Goal: Task Accomplishment & Management: Use online tool/utility

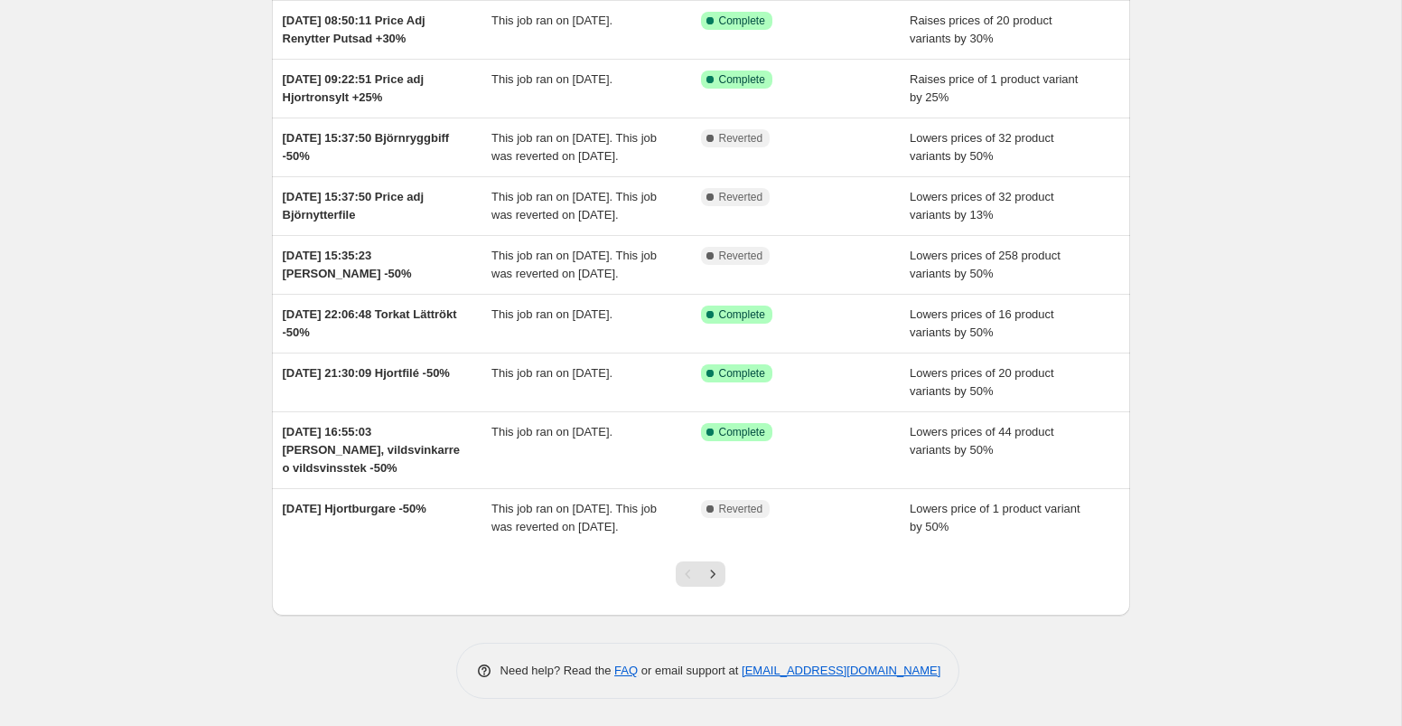
scroll to position [234, 0]
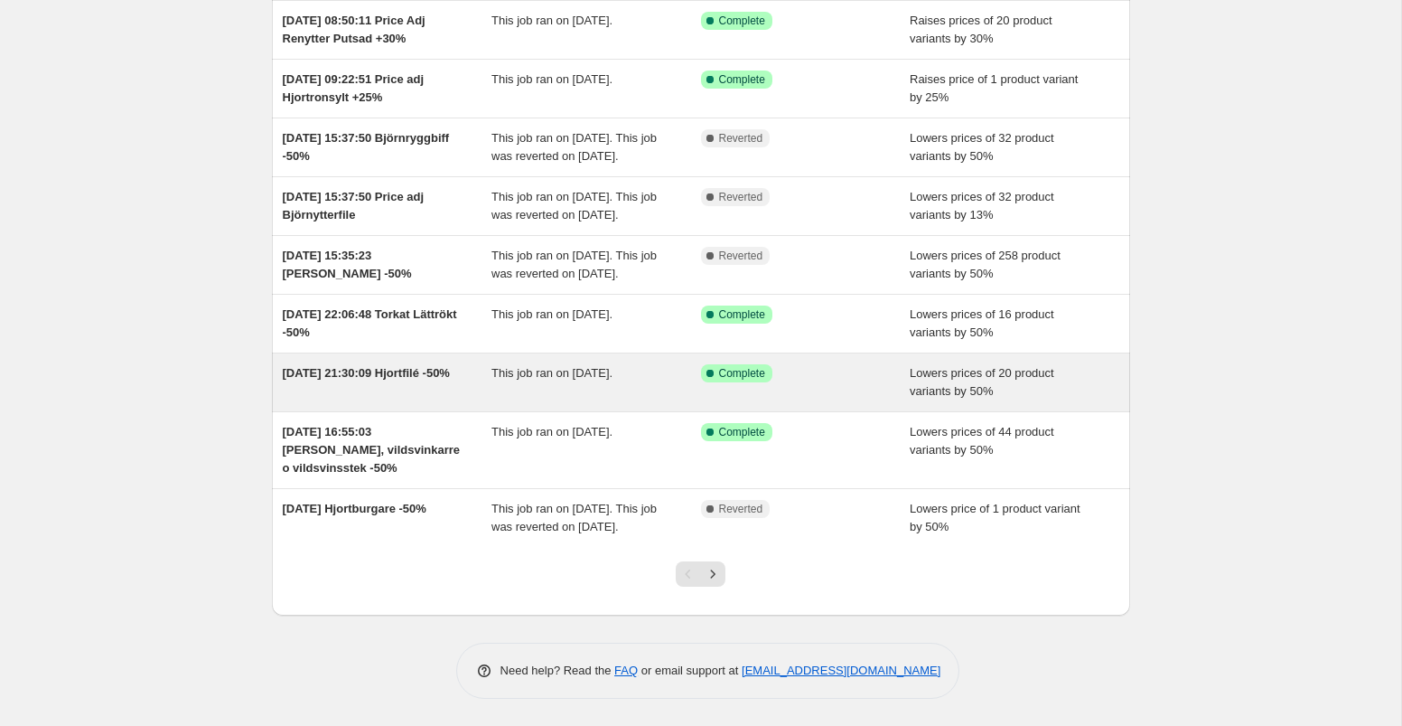
click at [802, 382] on div "Success Complete Complete" at bounding box center [792, 373] width 183 height 18
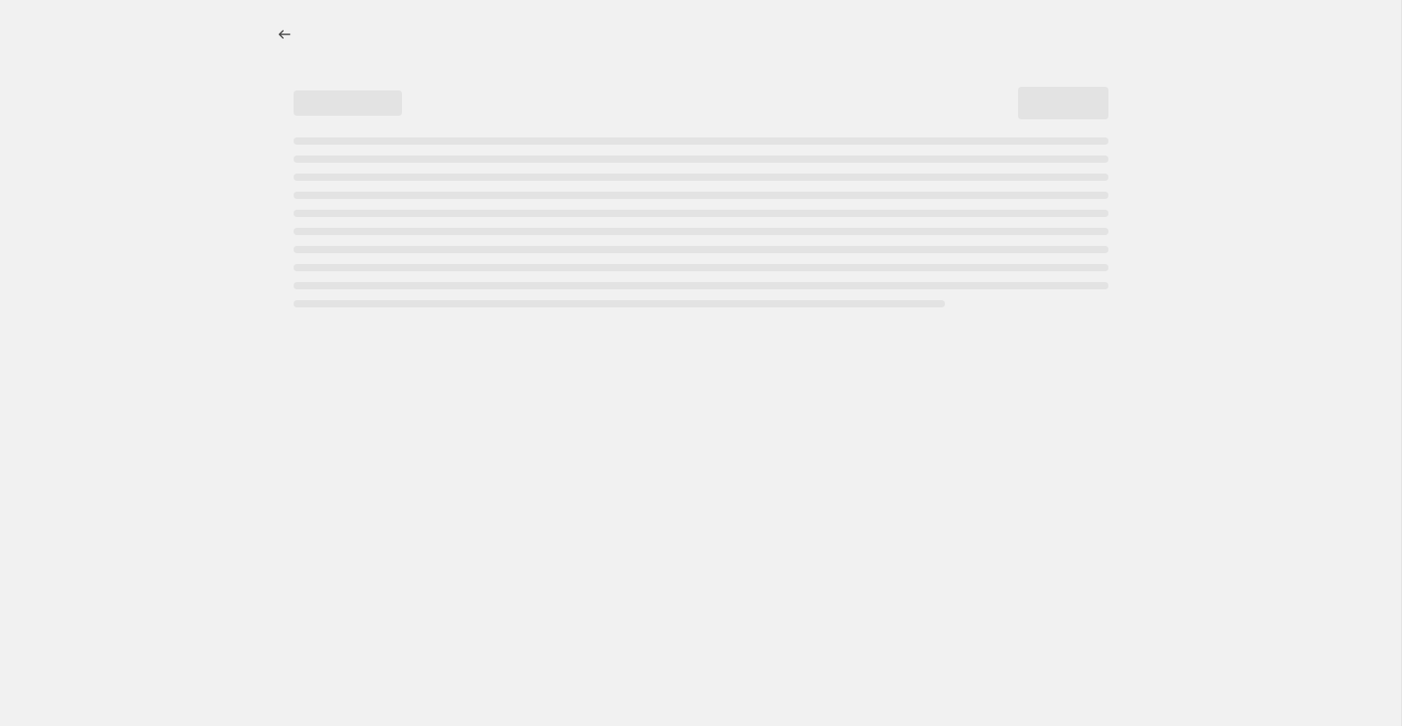
select select "percentage"
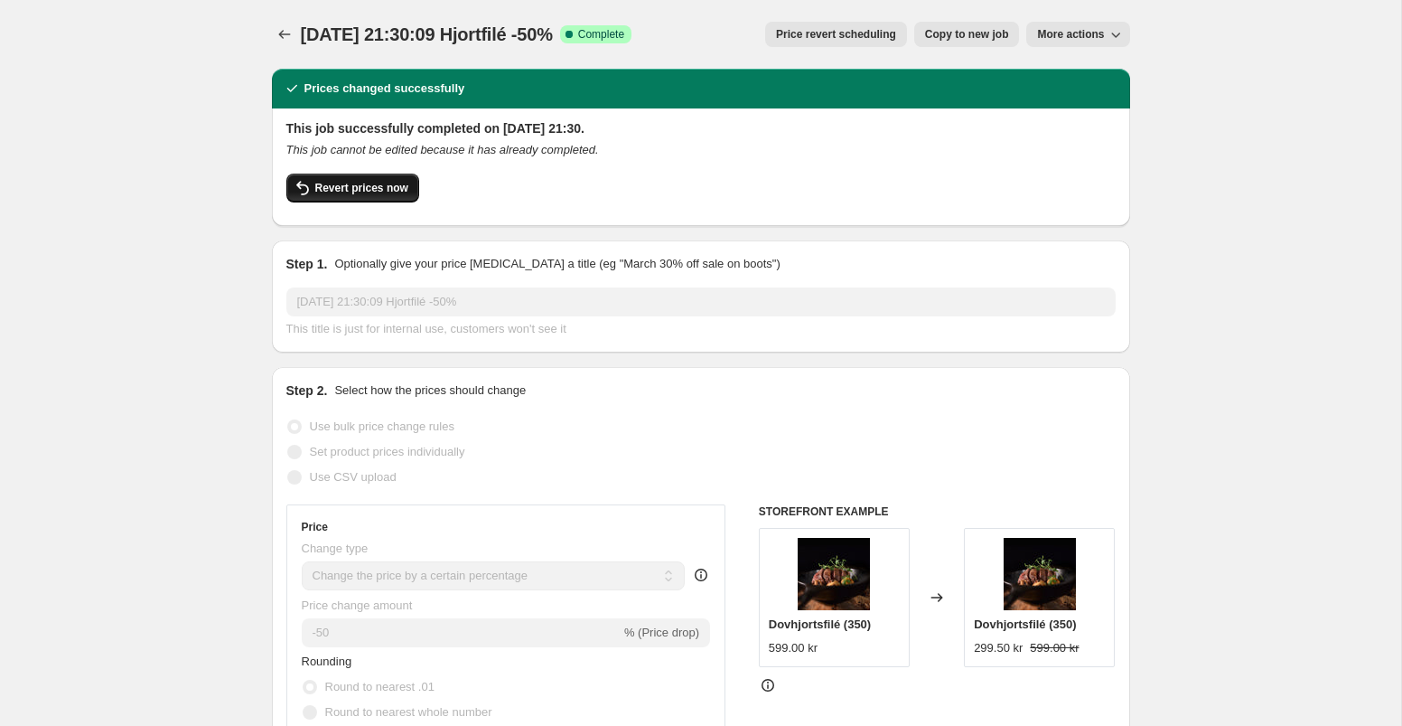
click at [364, 192] on span "Revert prices now" at bounding box center [361, 188] width 93 height 14
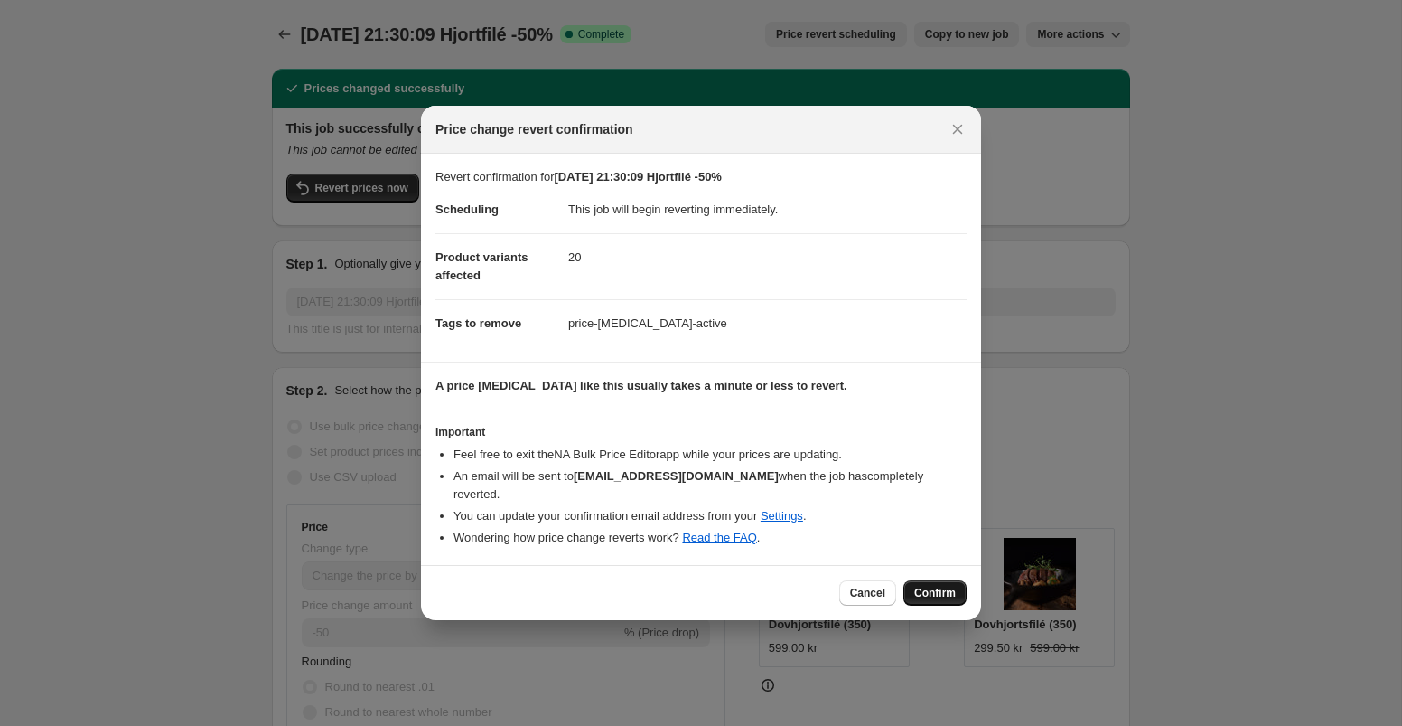
click at [913, 580] on button "Confirm" at bounding box center [935, 592] width 63 height 25
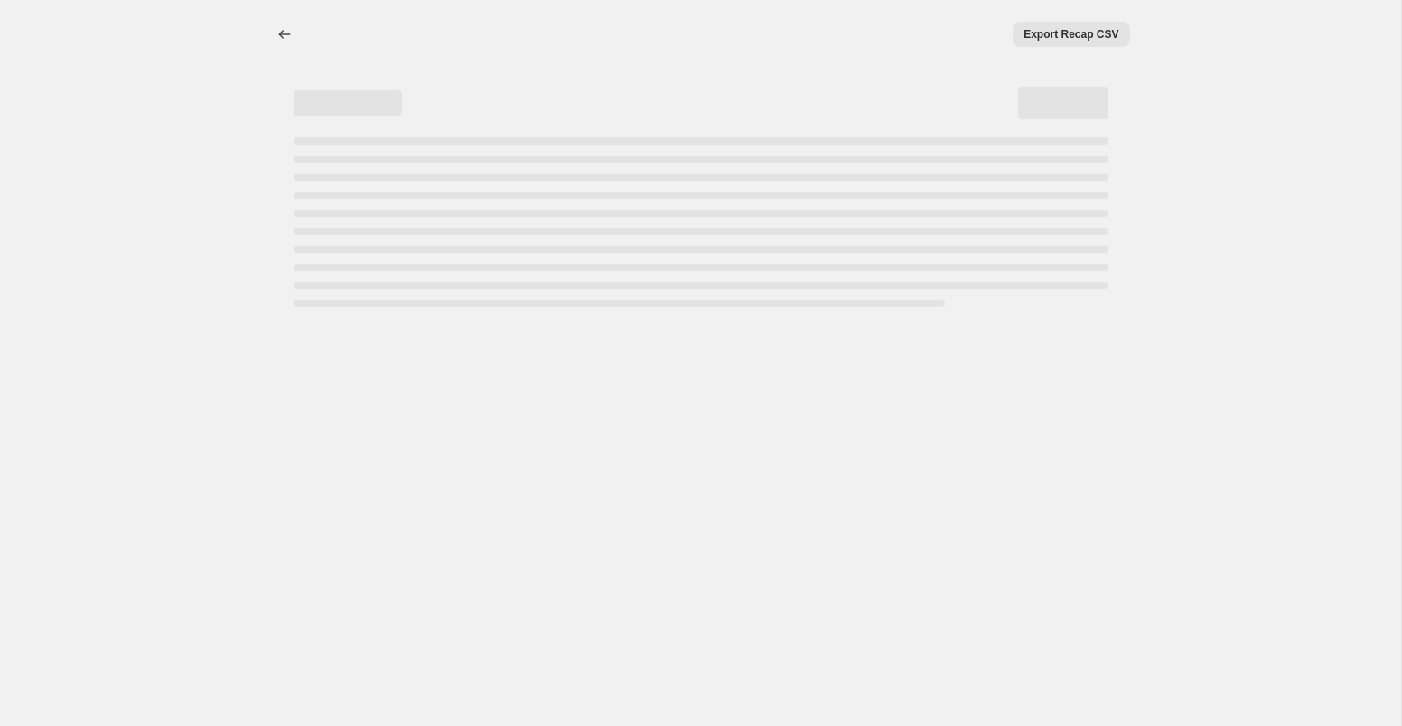
select select "percentage"
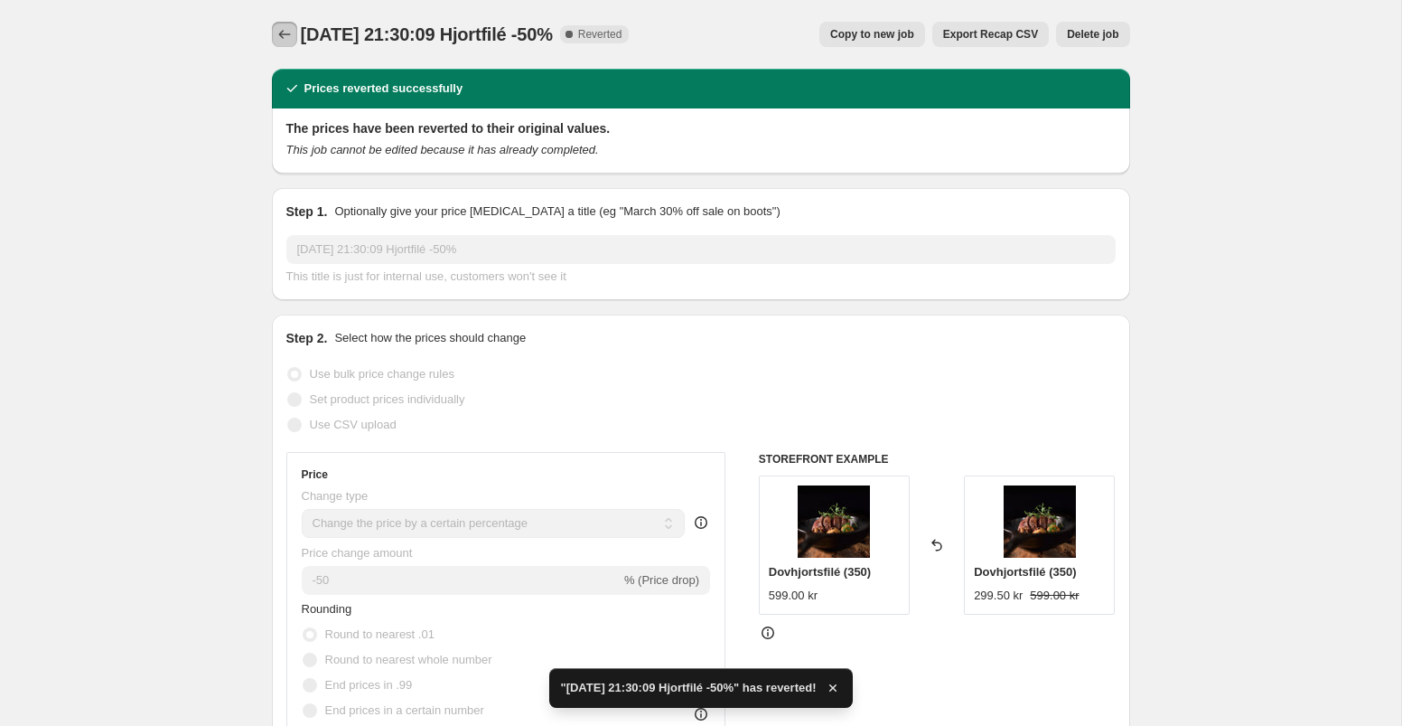
click at [280, 31] on icon "Price change jobs" at bounding box center [285, 34] width 18 height 18
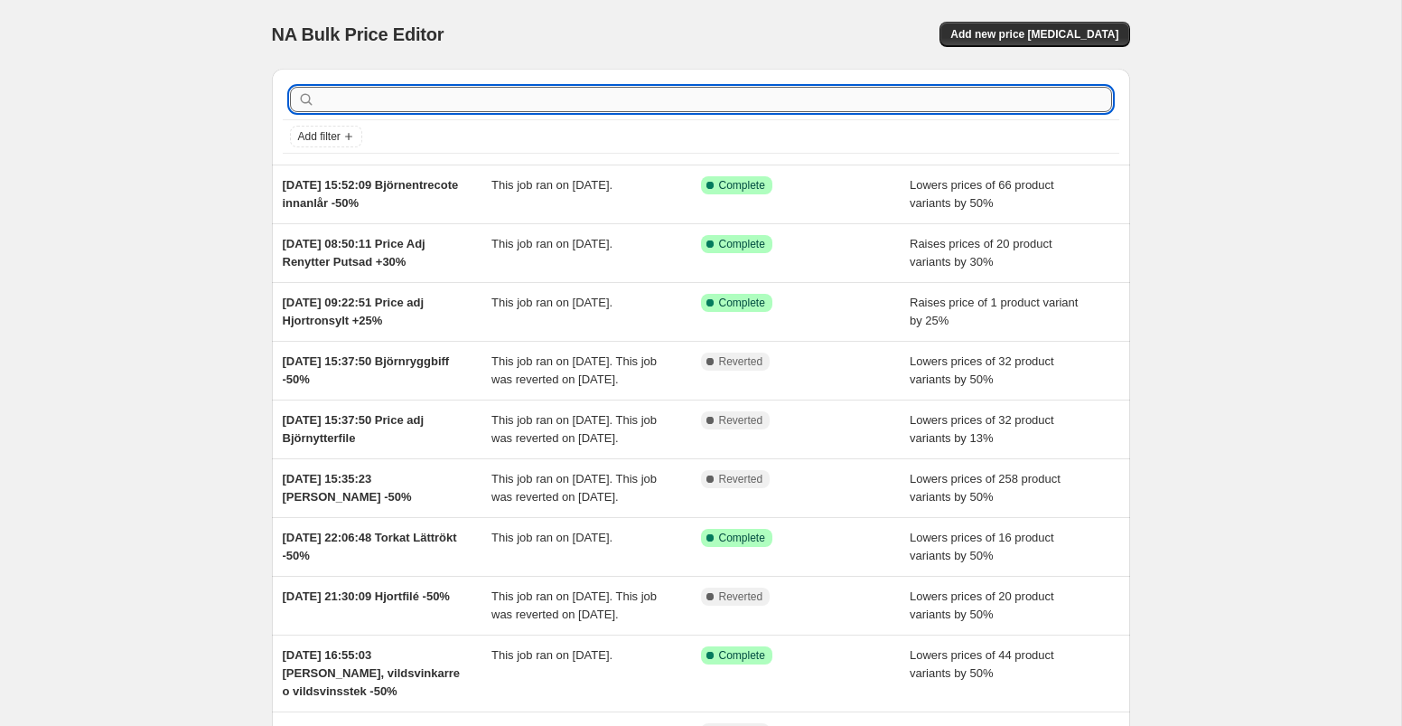
click at [405, 96] on input "text" at bounding box center [715, 99] width 793 height 25
type input "fasanb"
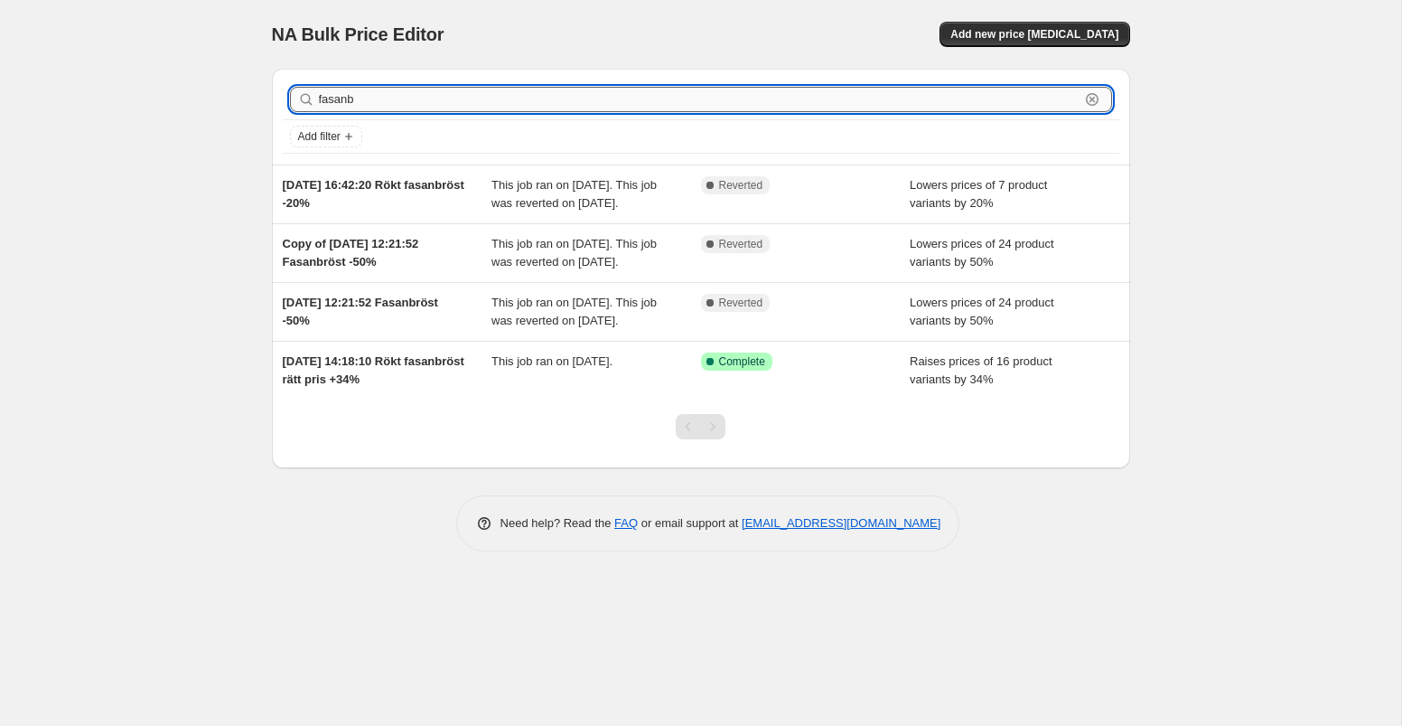
click at [404, 96] on input "fasanb" at bounding box center [699, 99] width 761 height 25
type input "fasa"
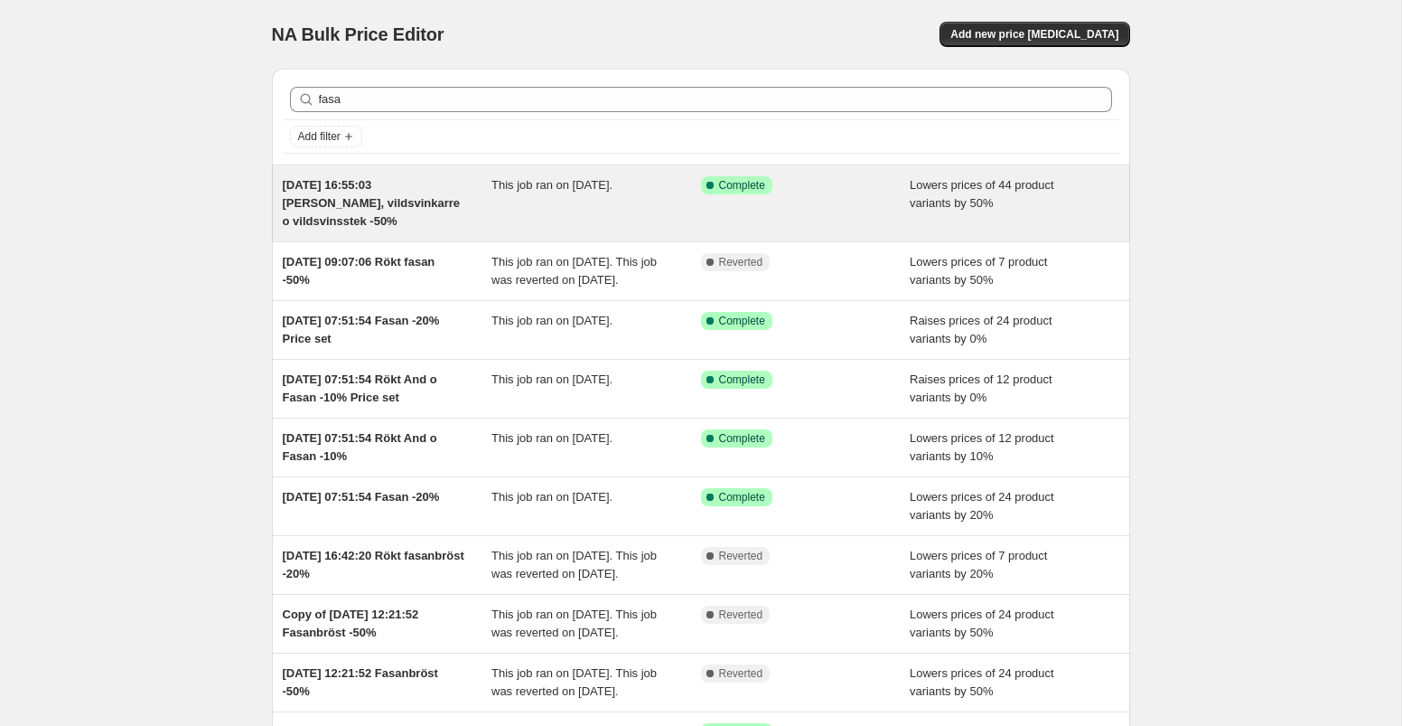
click at [595, 200] on div "This job ran on 14 August 2025." at bounding box center [597, 203] width 210 height 54
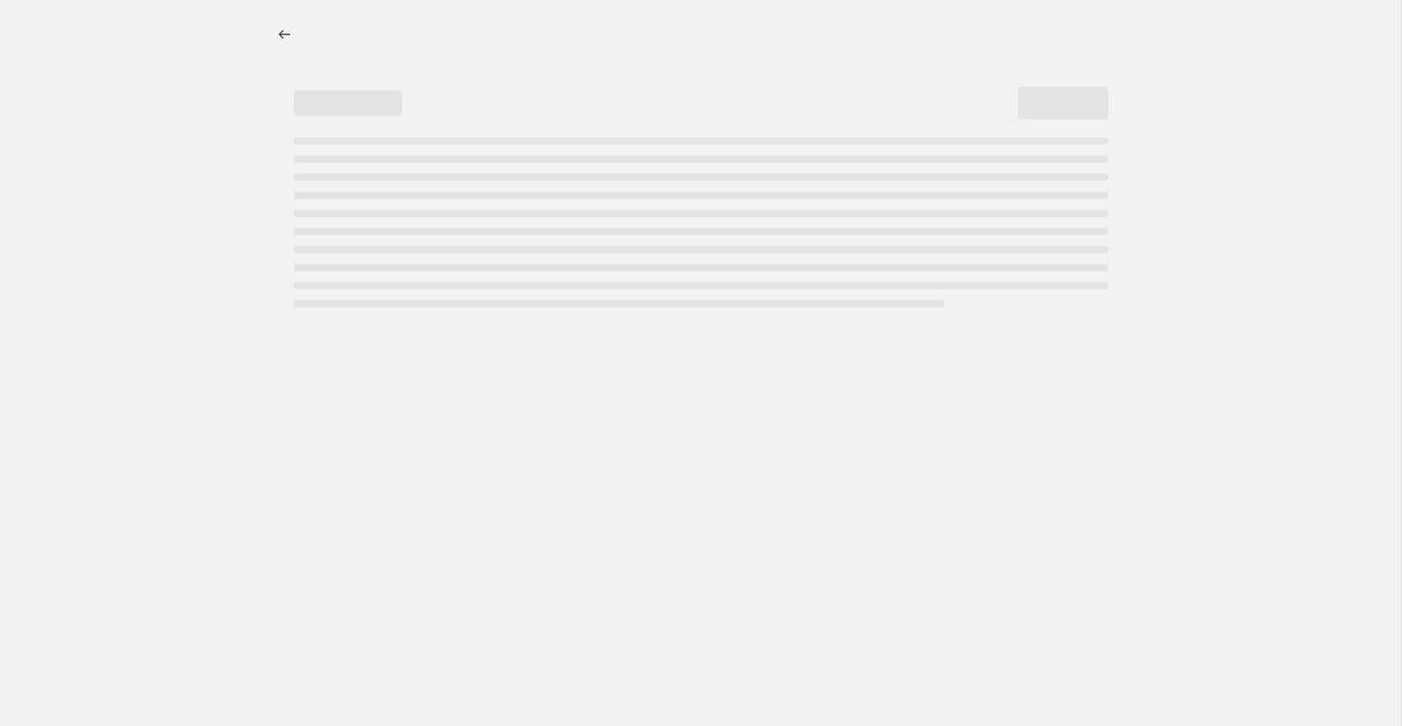
select select "percentage"
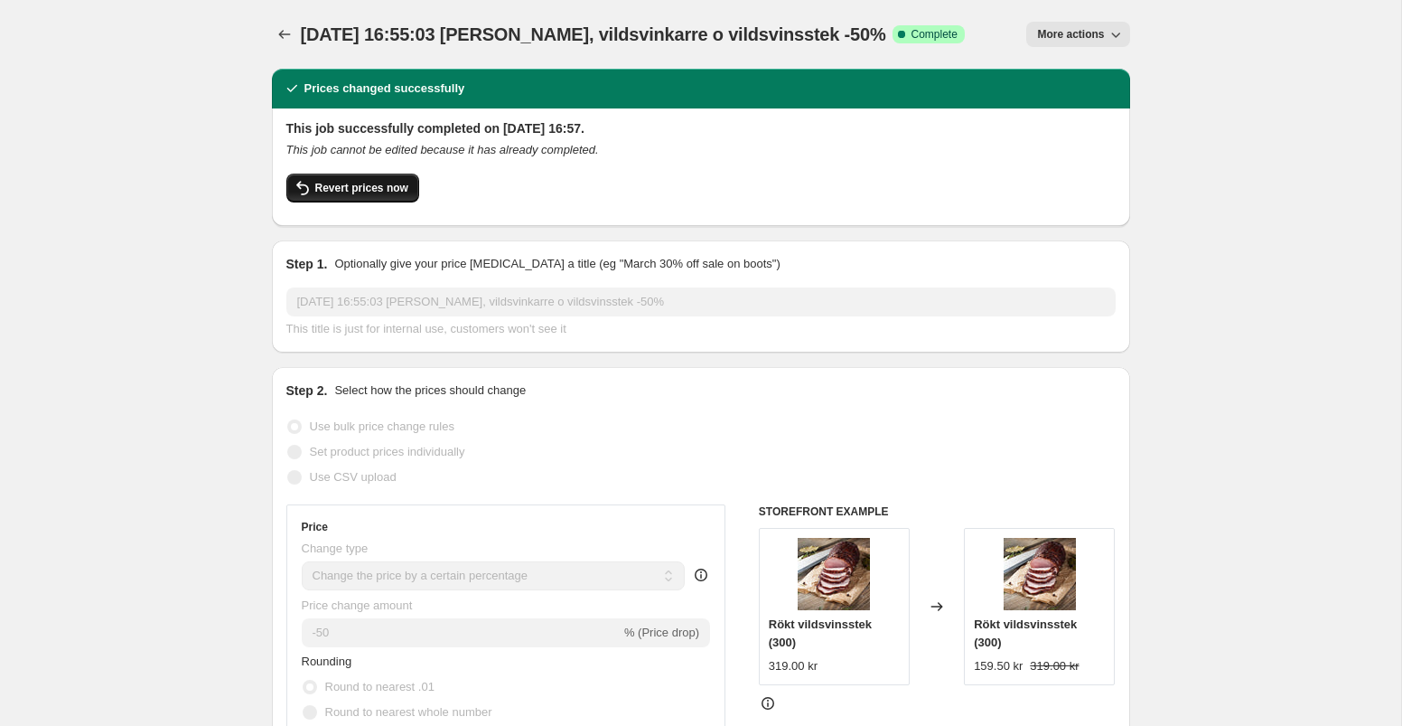
click at [391, 180] on button "Revert prices now" at bounding box center [352, 187] width 133 height 29
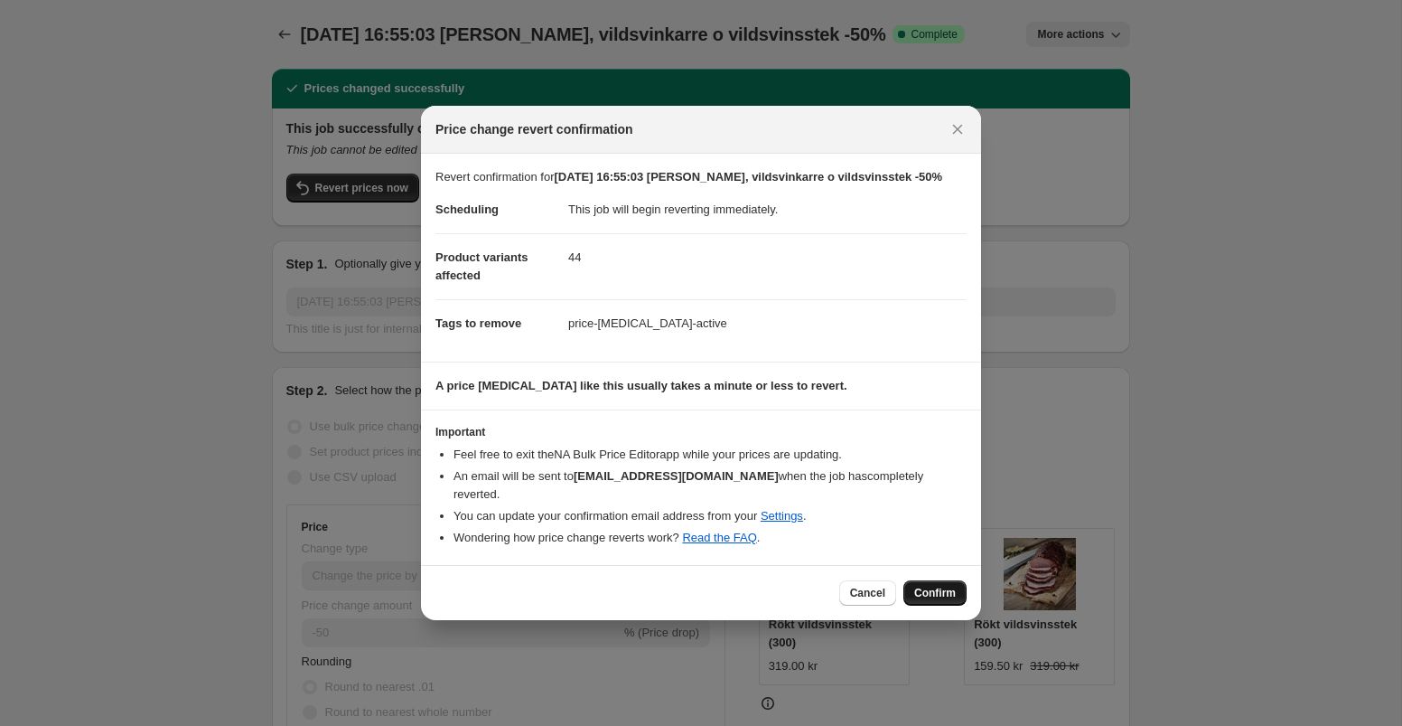
click at [931, 593] on span "Confirm" at bounding box center [935, 592] width 42 height 14
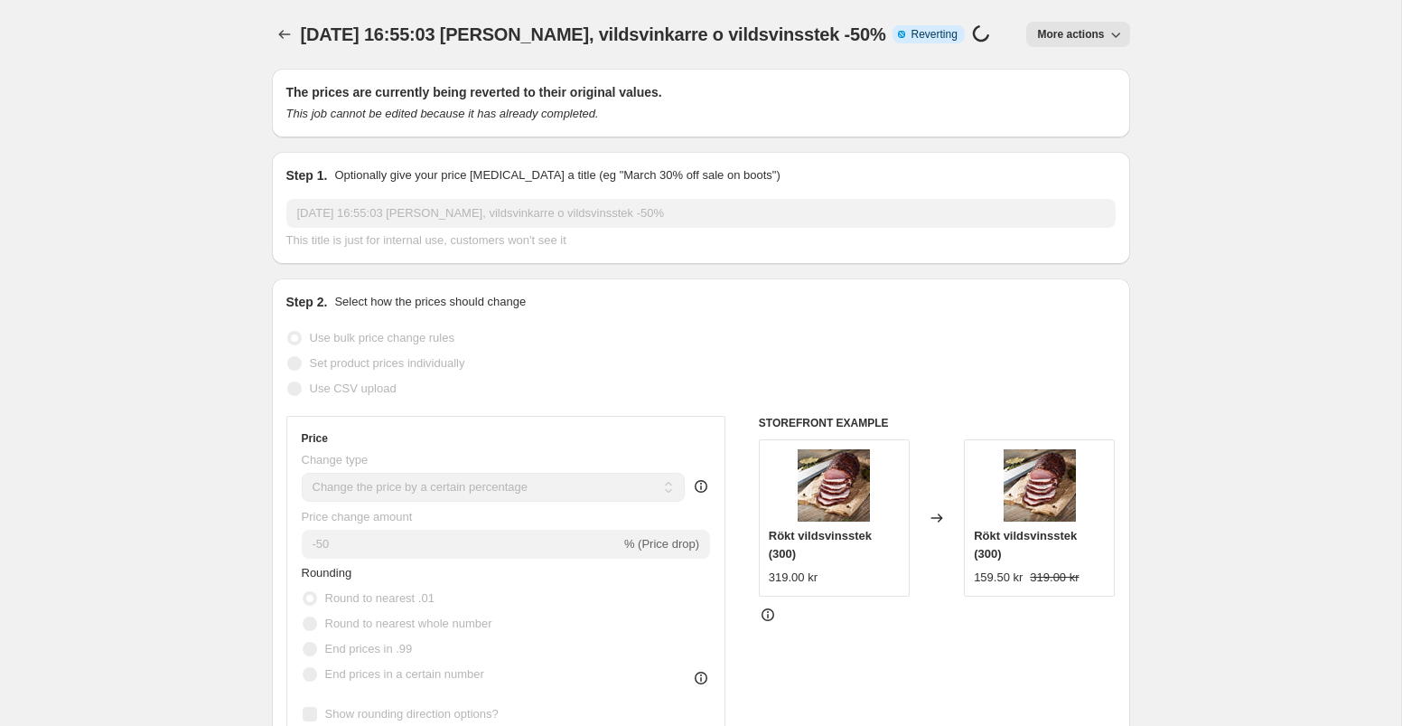
select select "percentage"
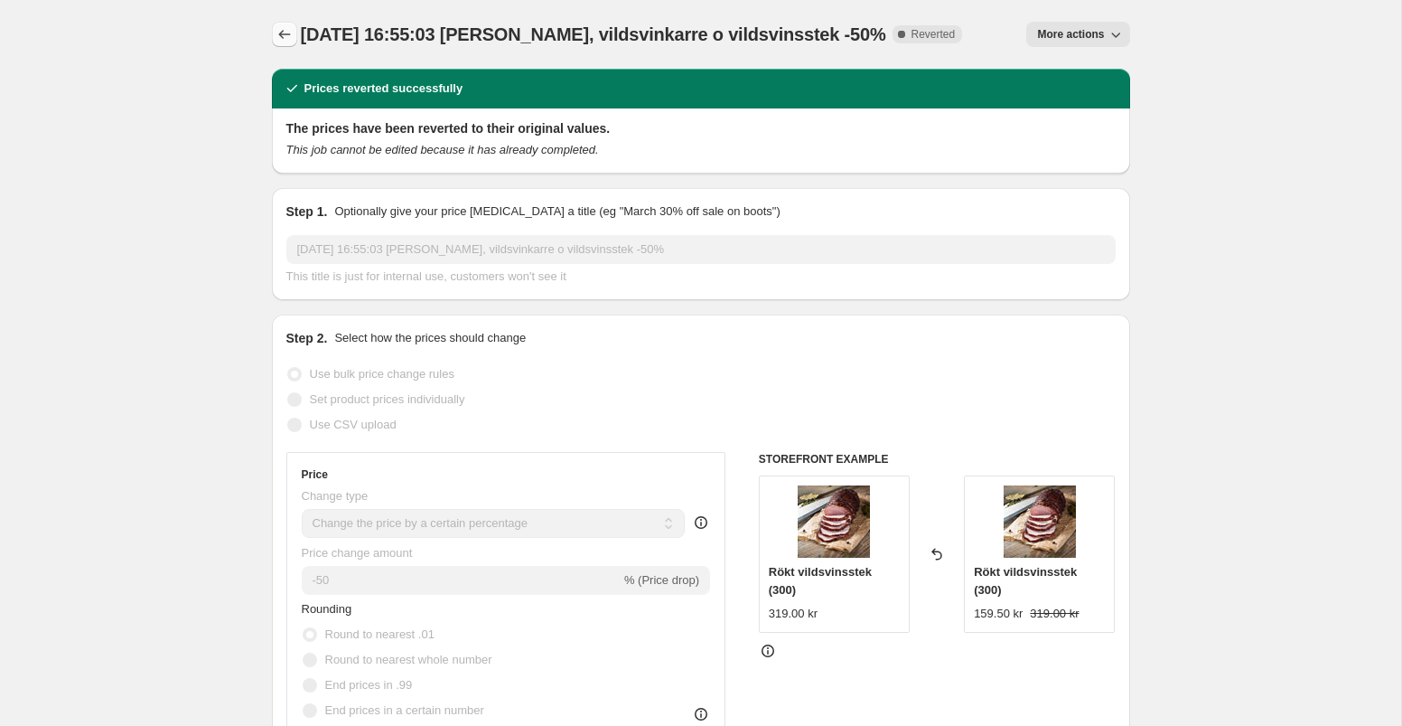
click at [279, 31] on icon "Price change jobs" at bounding box center [285, 34] width 18 height 18
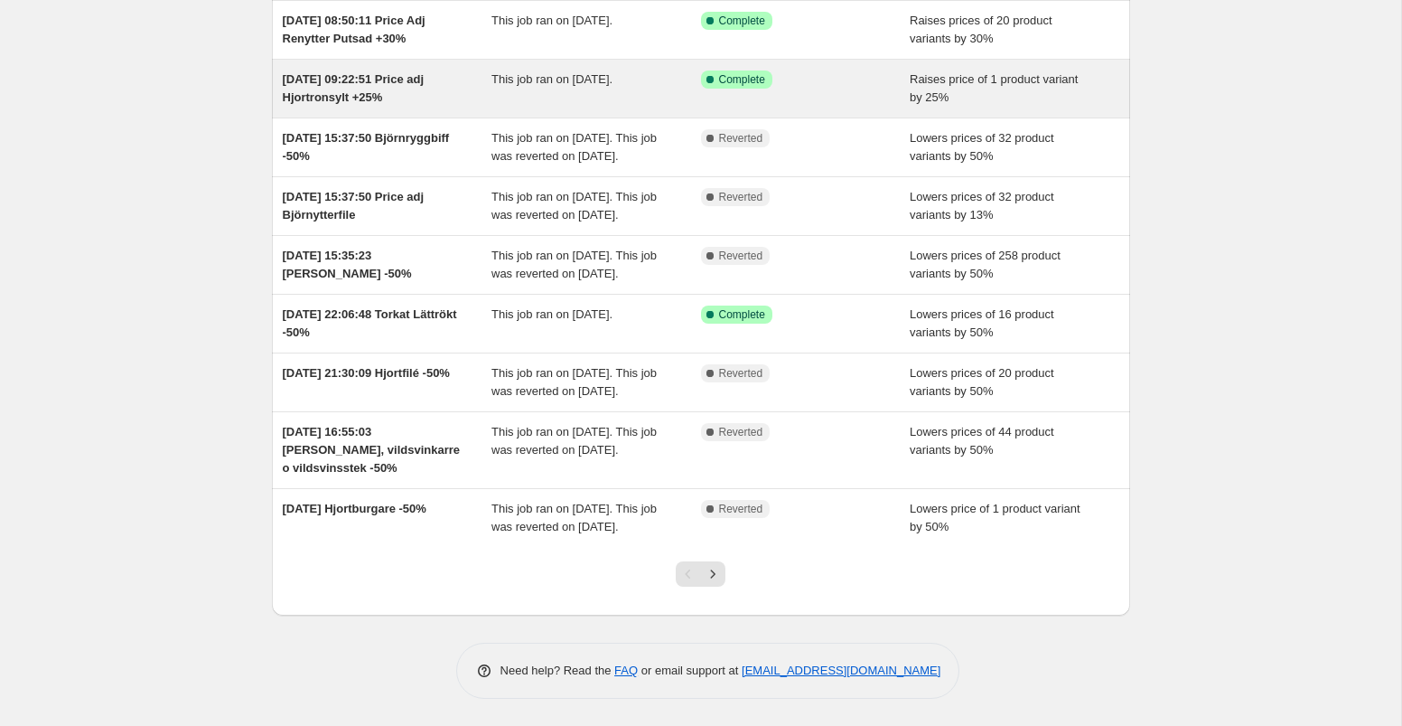
scroll to position [261, 0]
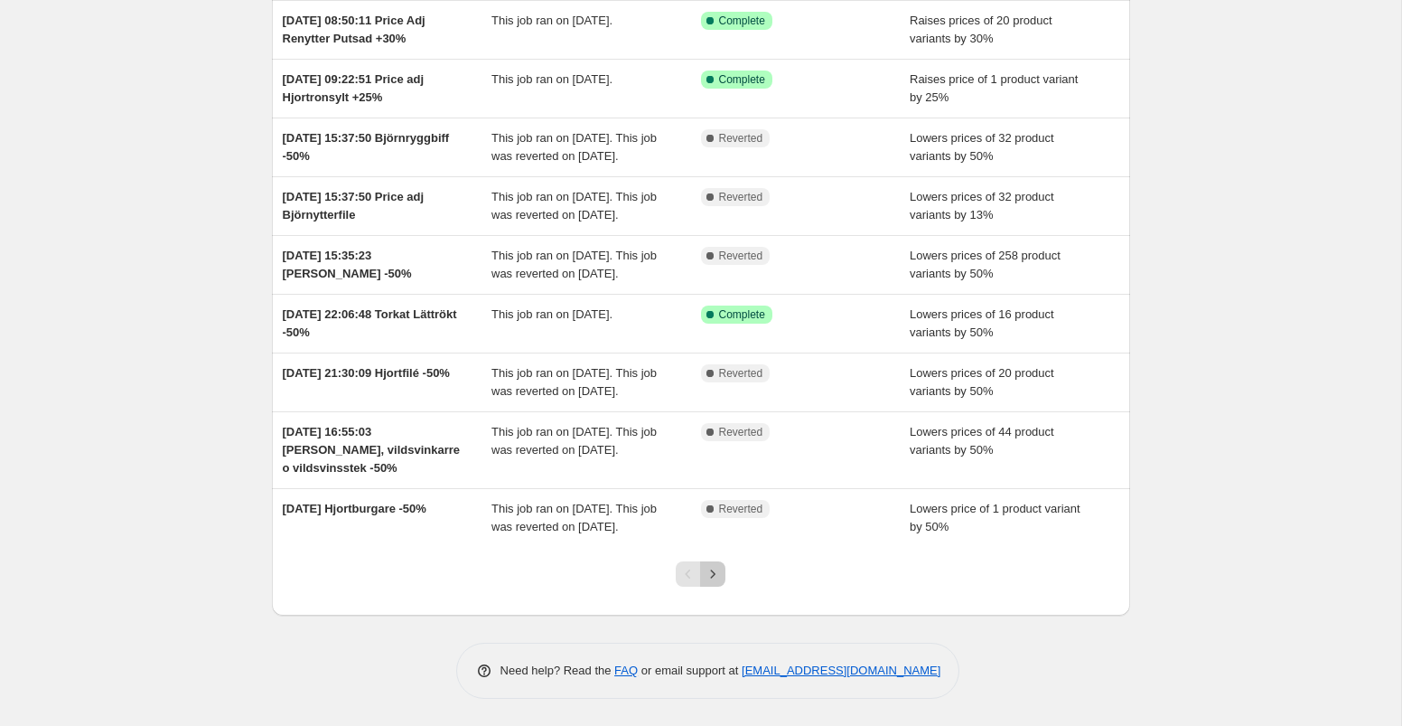
click at [714, 577] on icon "Next" at bounding box center [713, 573] width 5 height 8
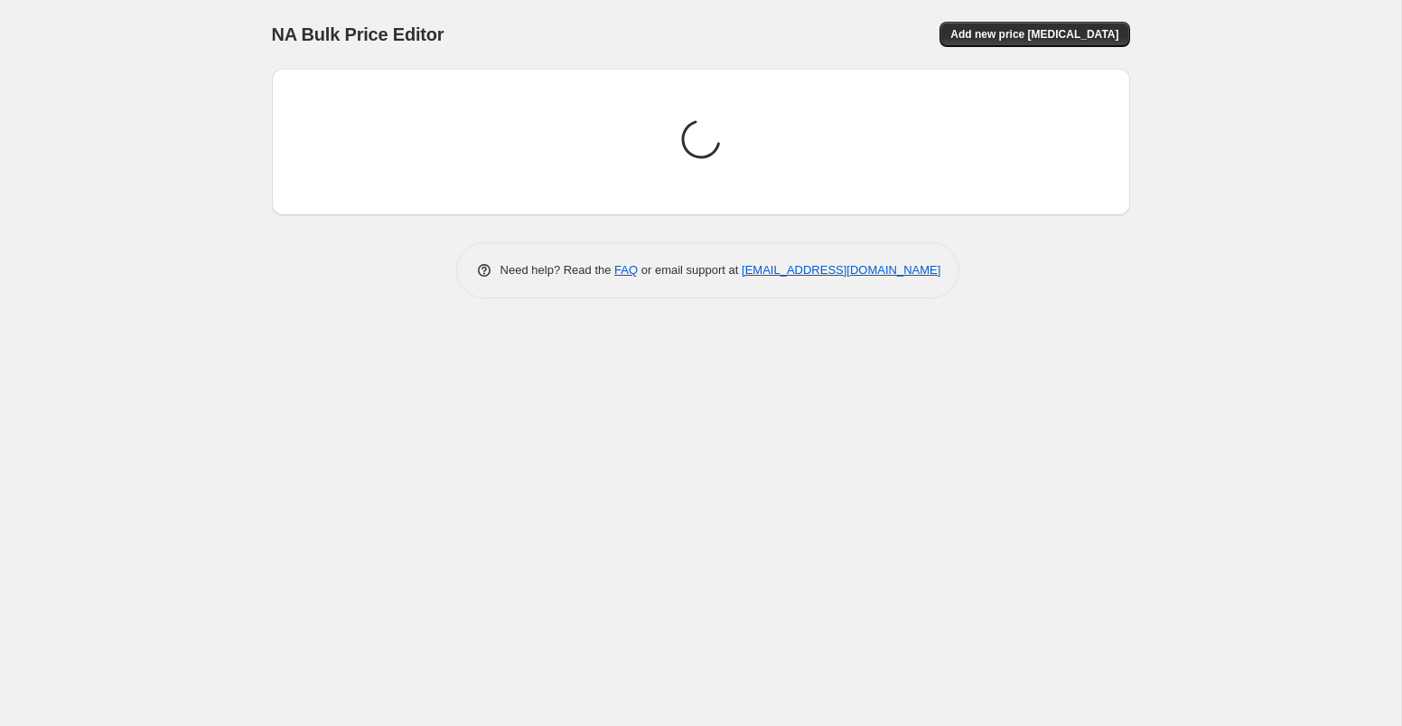
scroll to position [0, 0]
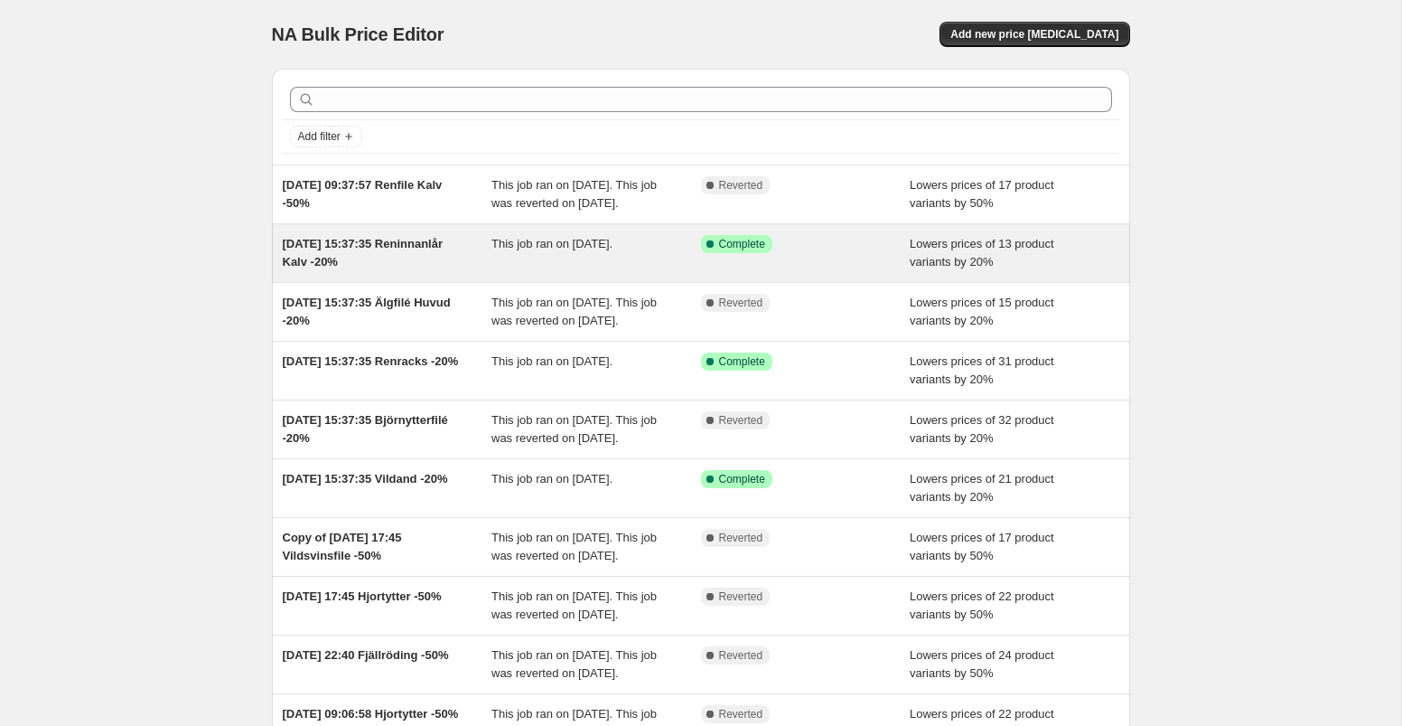
click at [819, 271] on div "Success Complete Complete" at bounding box center [806, 253] width 210 height 36
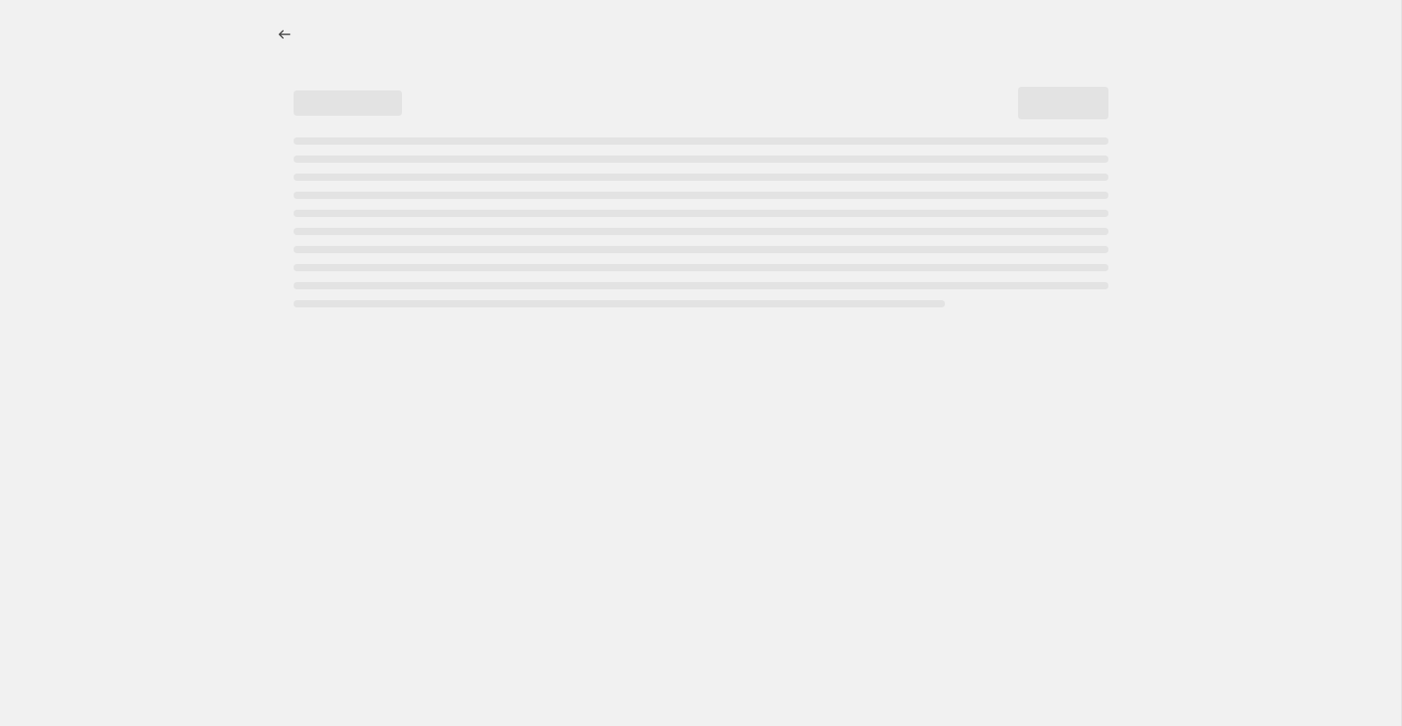
select select "percentage"
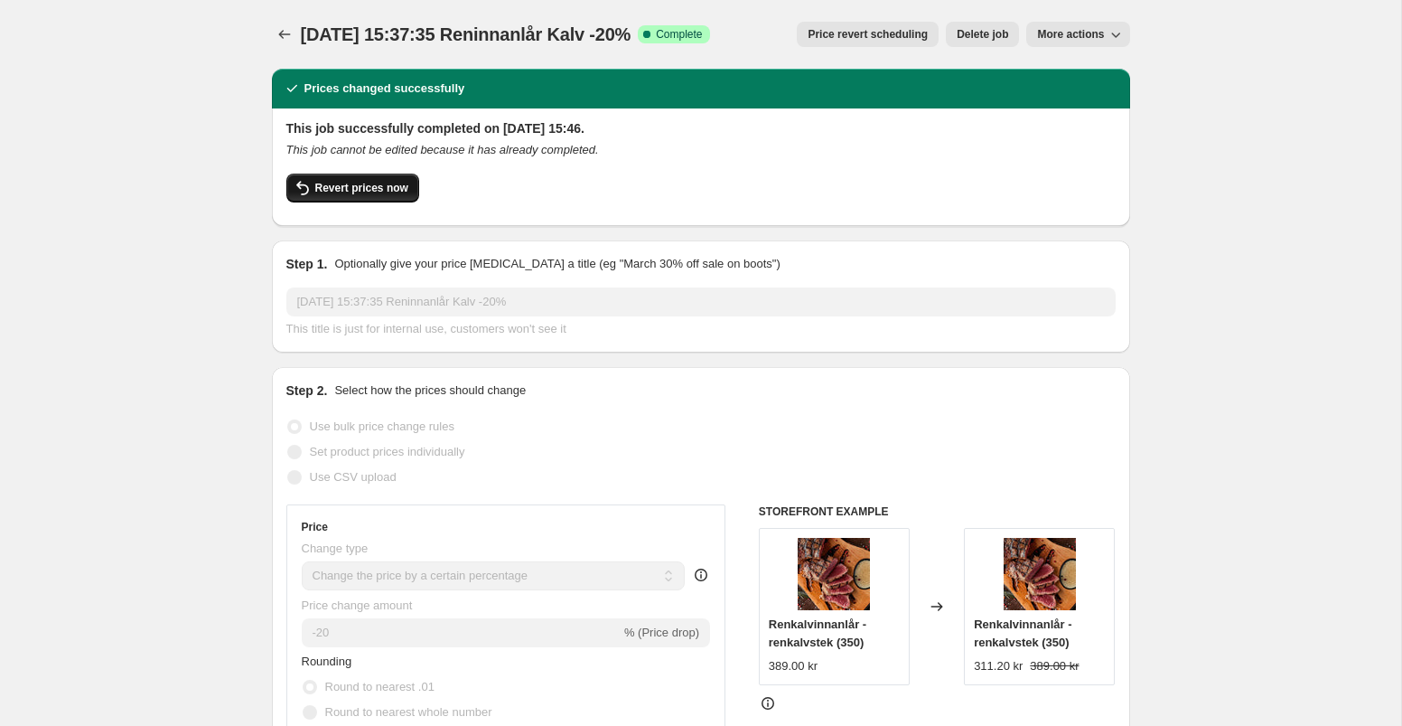
click at [392, 192] on span "Revert prices now" at bounding box center [361, 188] width 93 height 14
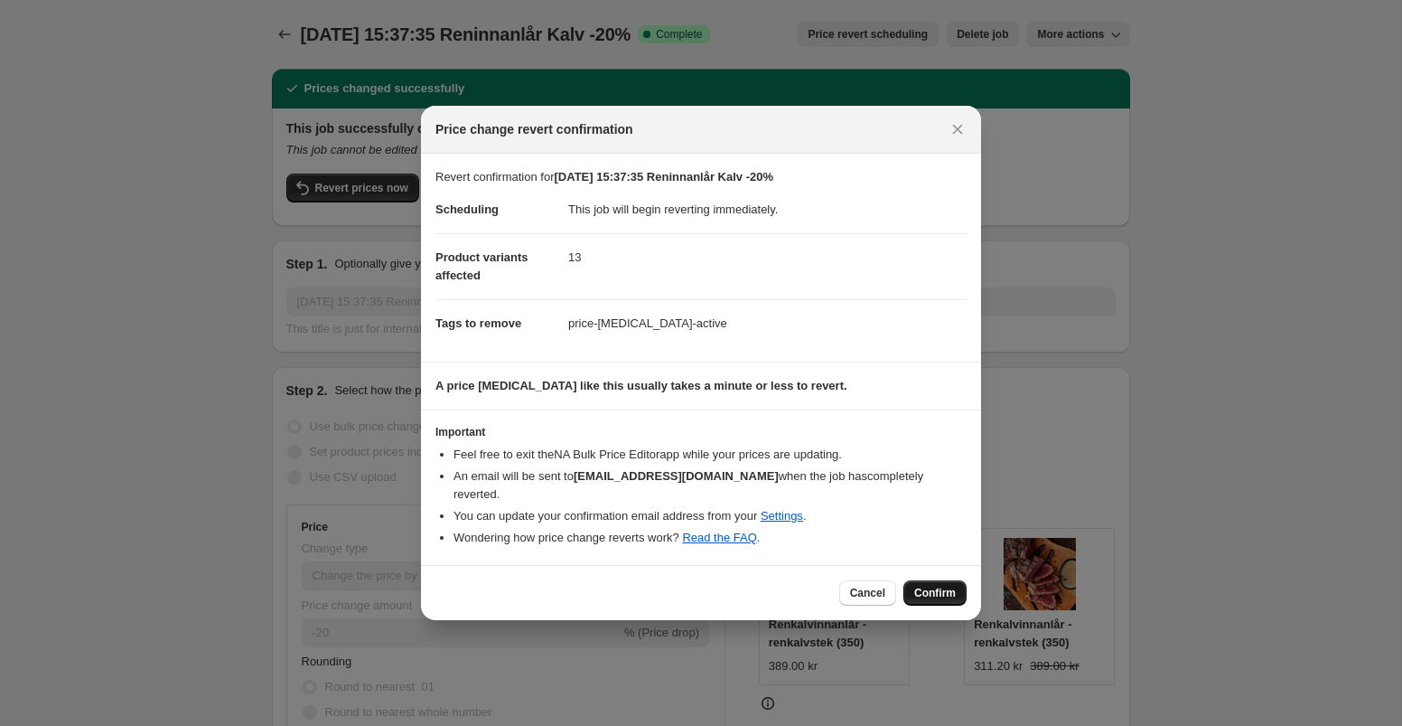
click at [941, 585] on span "Confirm" at bounding box center [935, 592] width 42 height 14
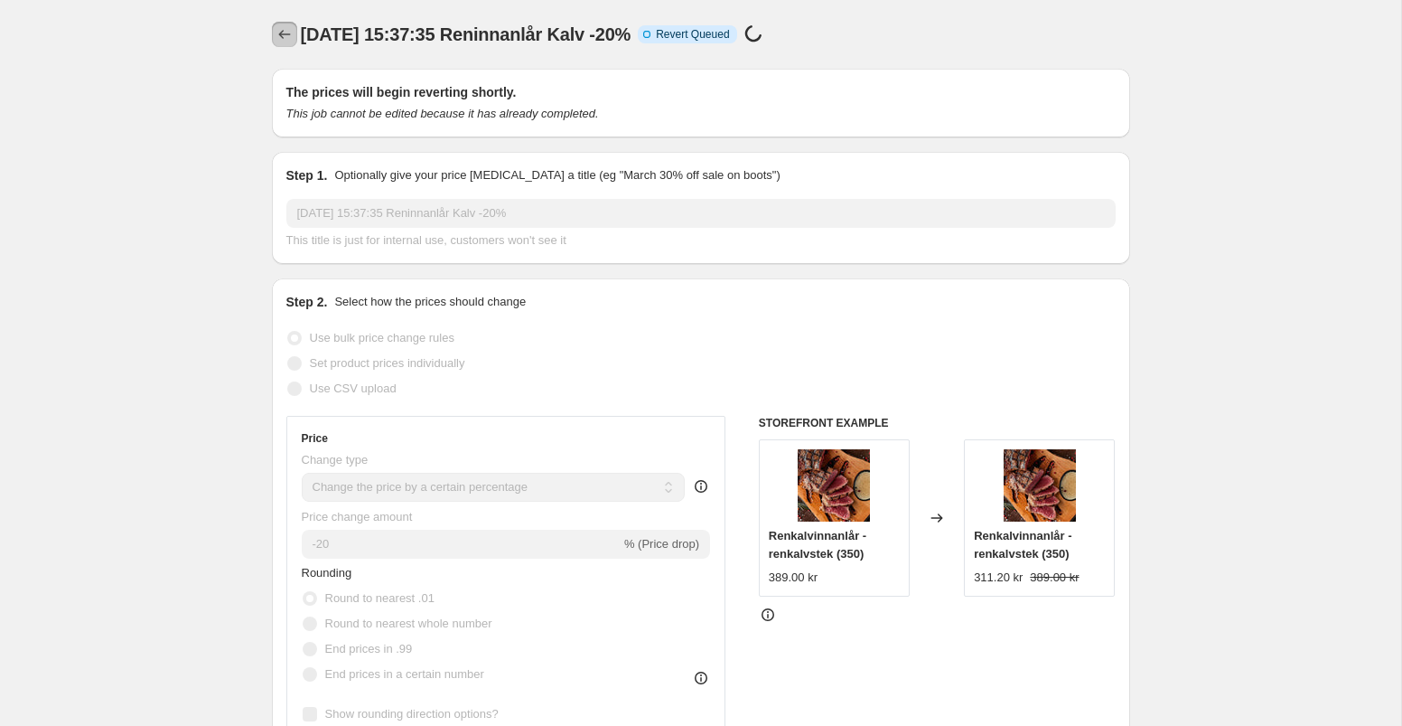
click at [278, 28] on icon "Price change jobs" at bounding box center [285, 34] width 18 height 18
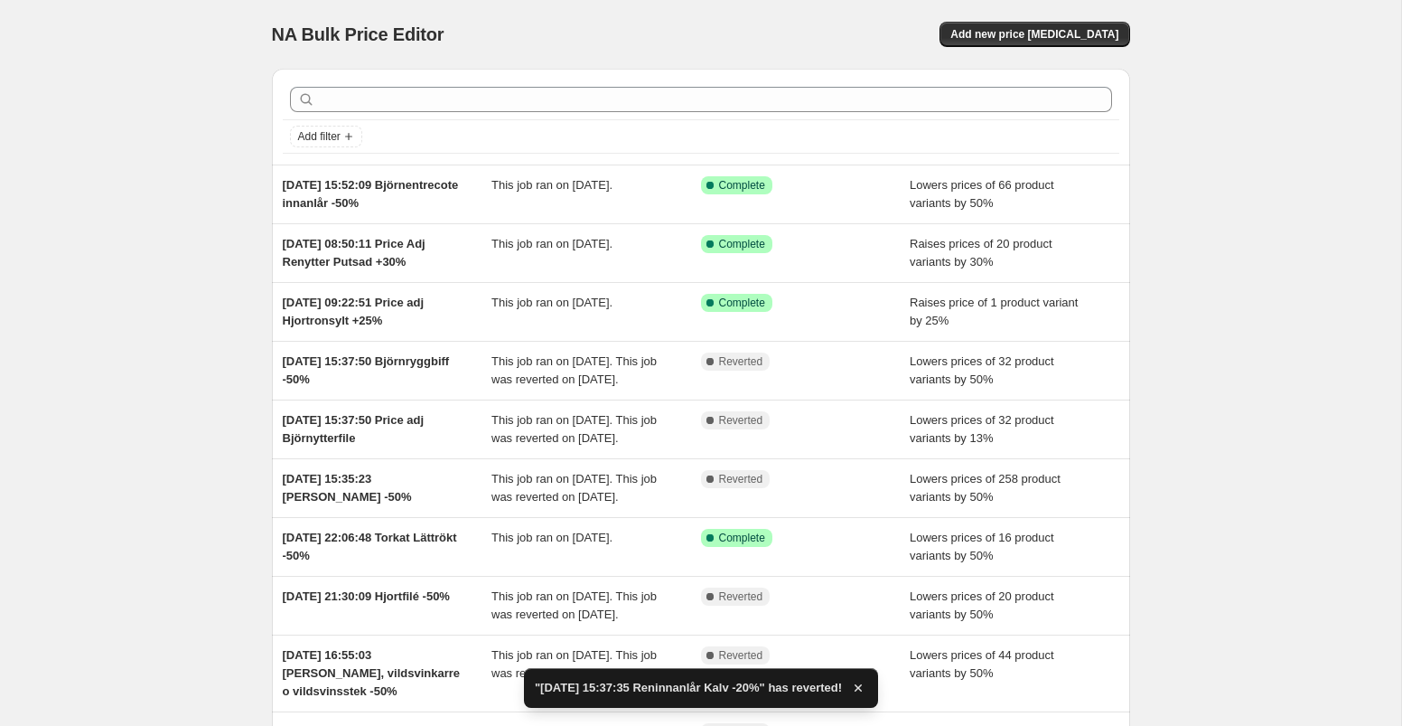
scroll to position [314, 0]
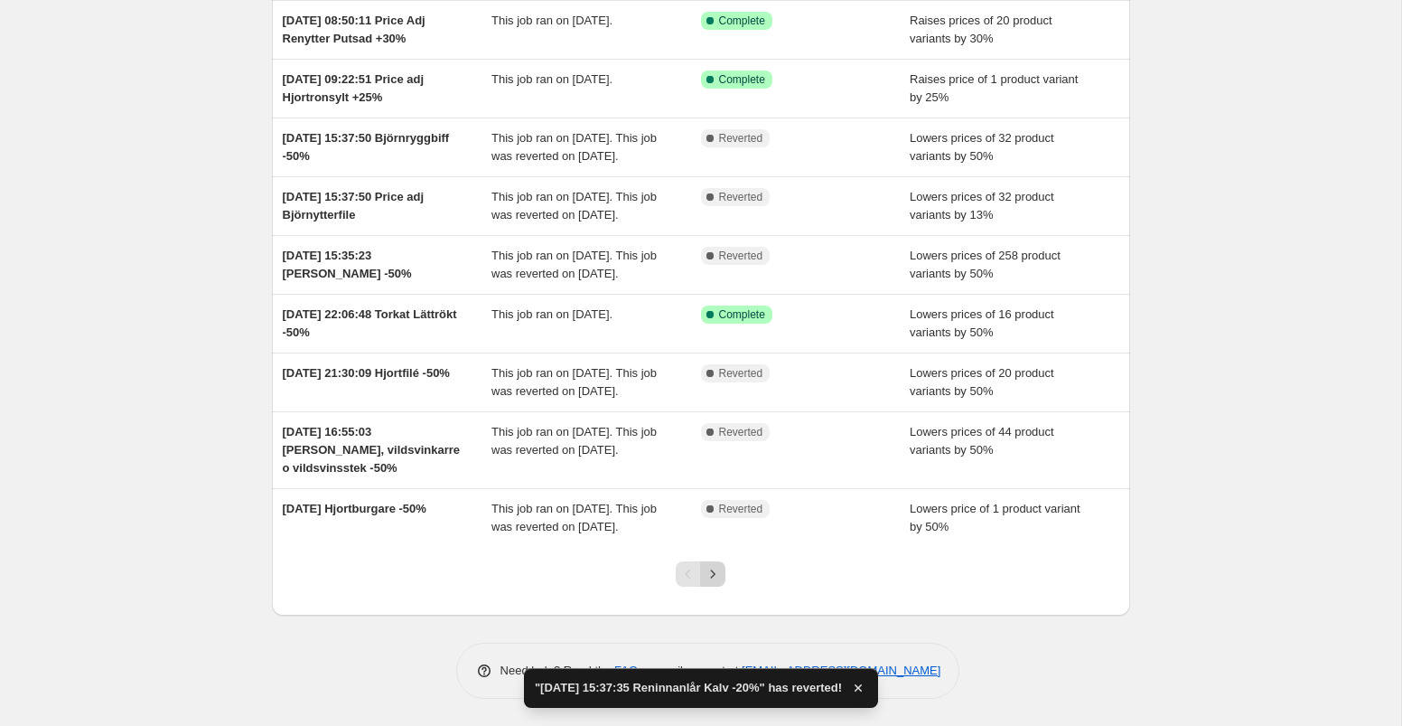
click at [714, 576] on icon "Next" at bounding box center [713, 574] width 18 height 18
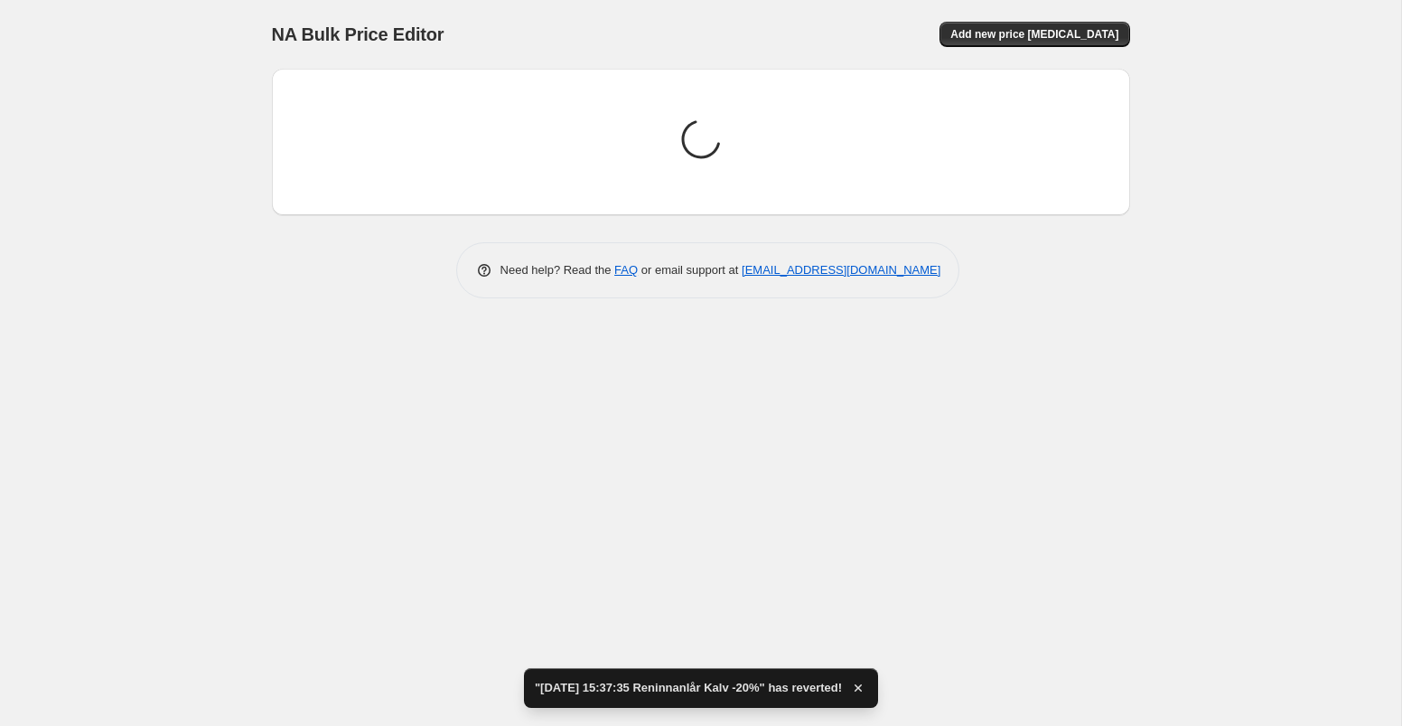
scroll to position [0, 0]
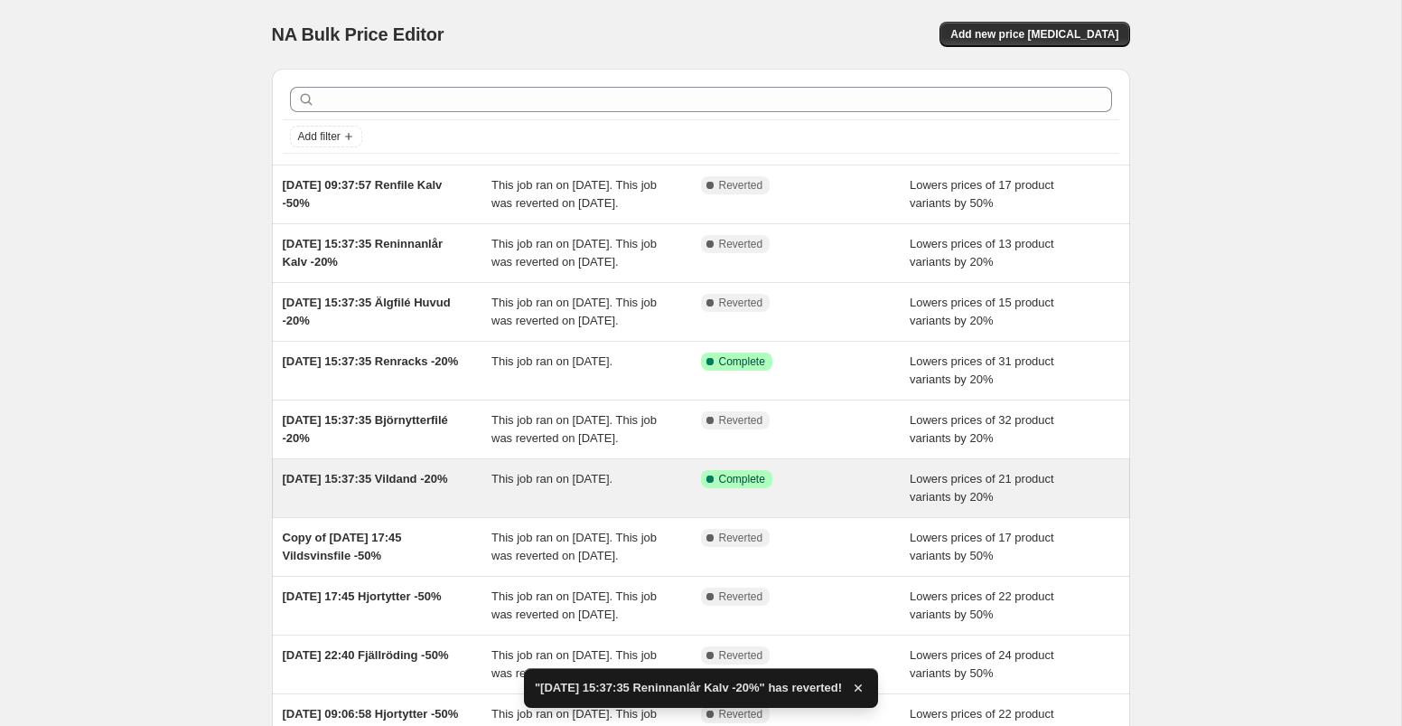
click at [670, 506] on div "This job ran on [DATE]." at bounding box center [597, 488] width 210 height 36
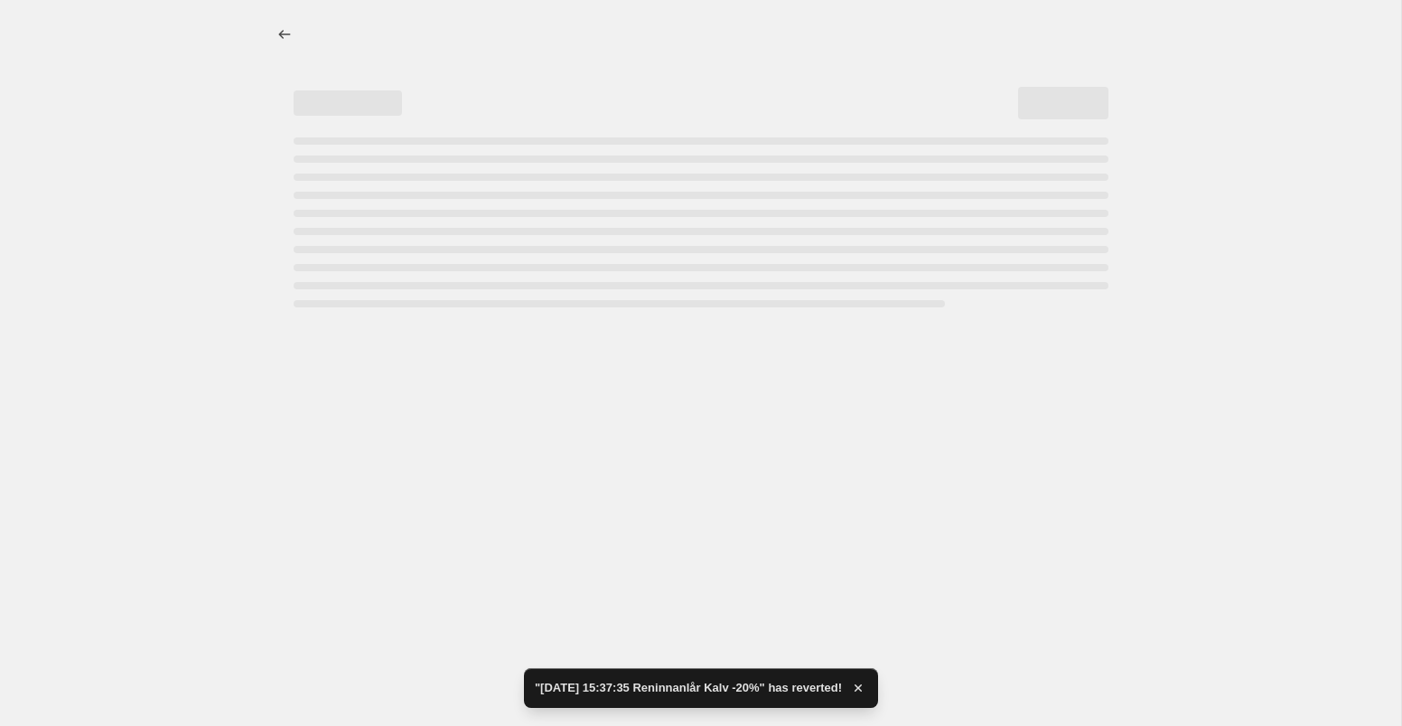
select select "percentage"
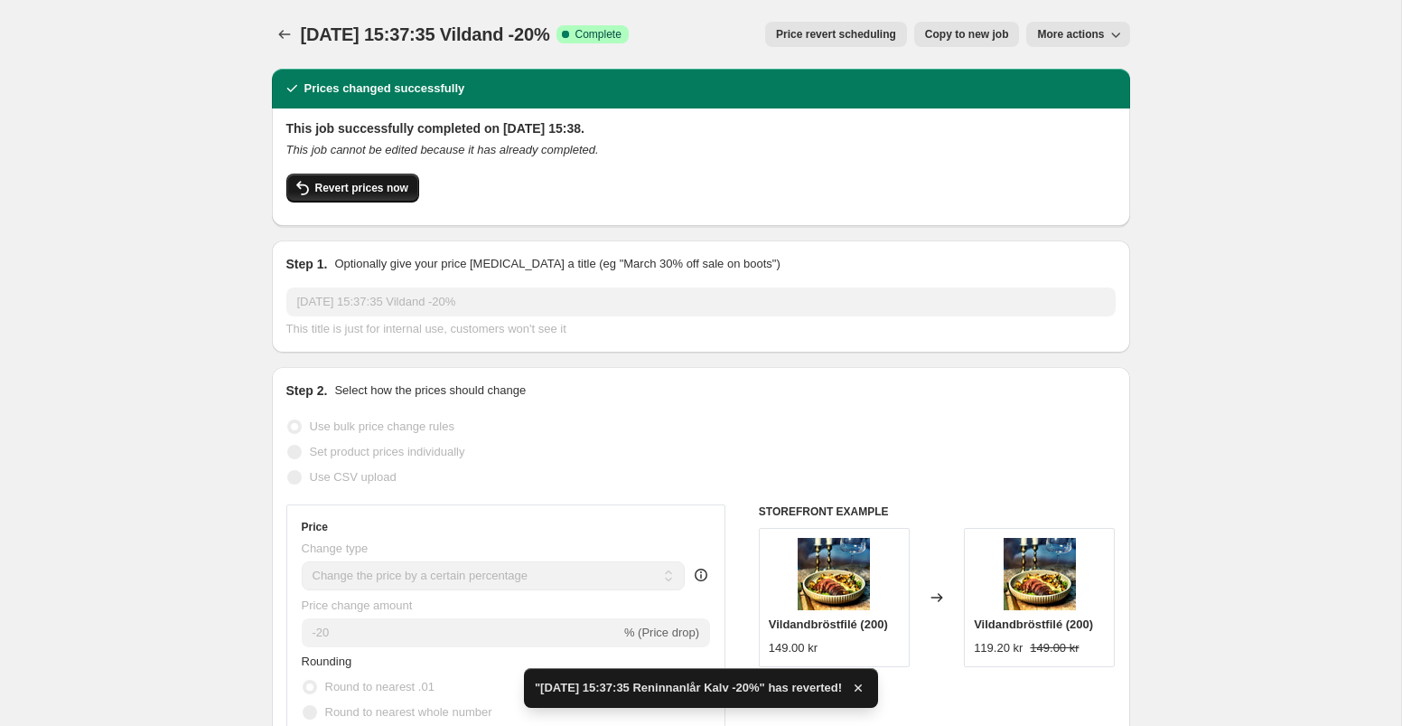
click at [357, 201] on button "Revert prices now" at bounding box center [352, 187] width 133 height 29
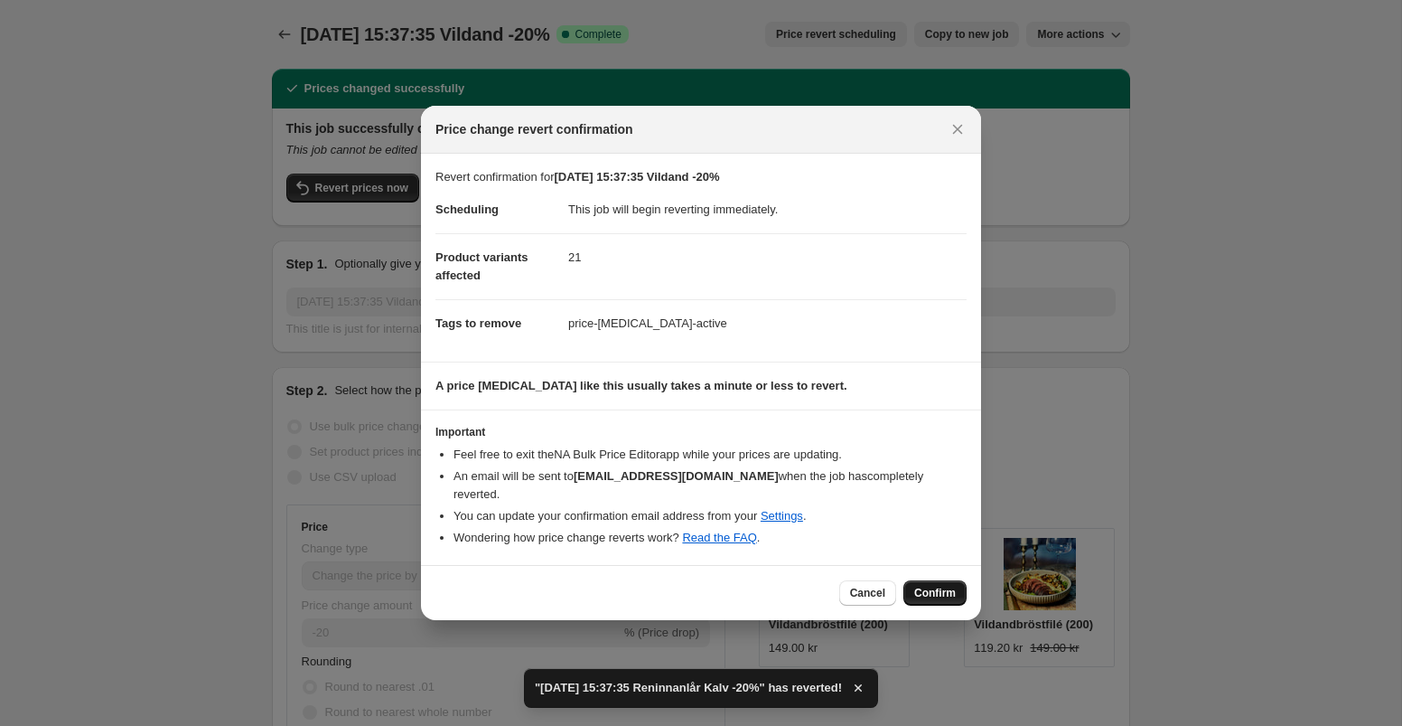
click at [928, 585] on span "Confirm" at bounding box center [935, 592] width 42 height 14
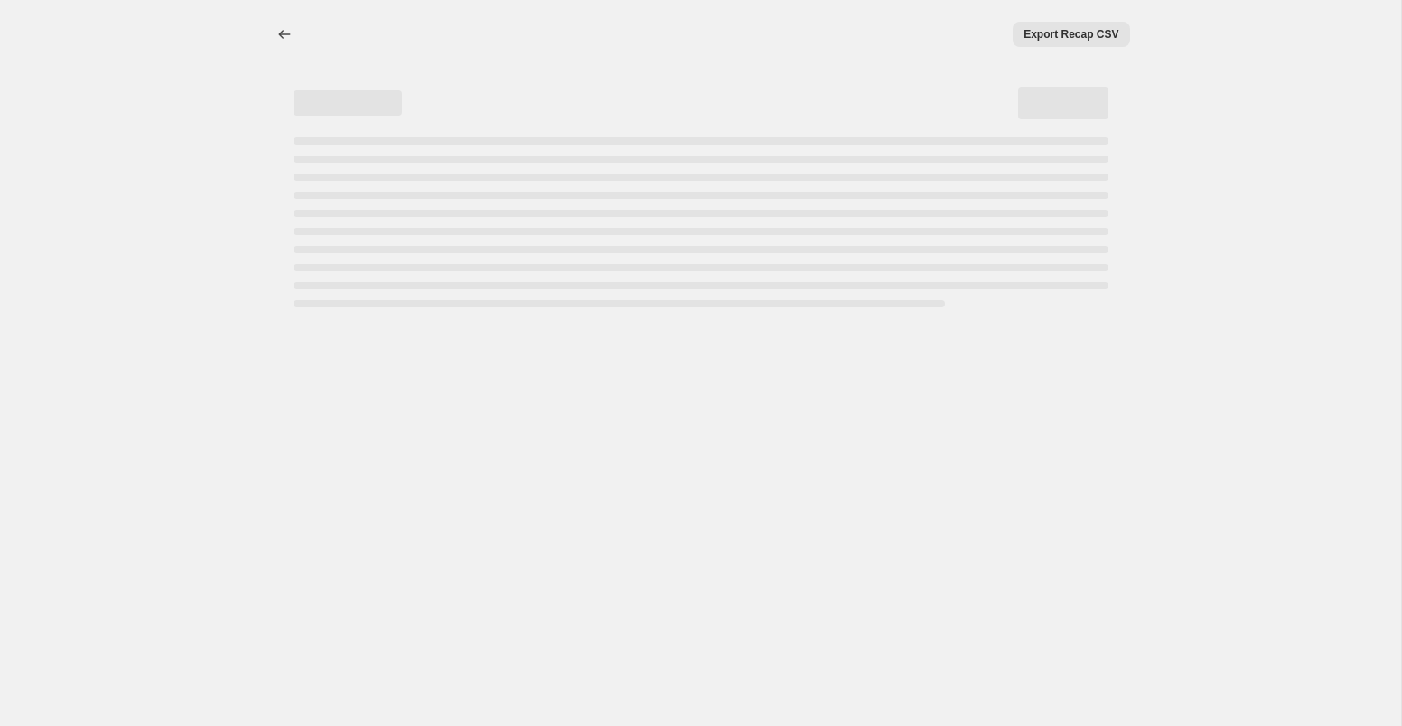
select select "percentage"
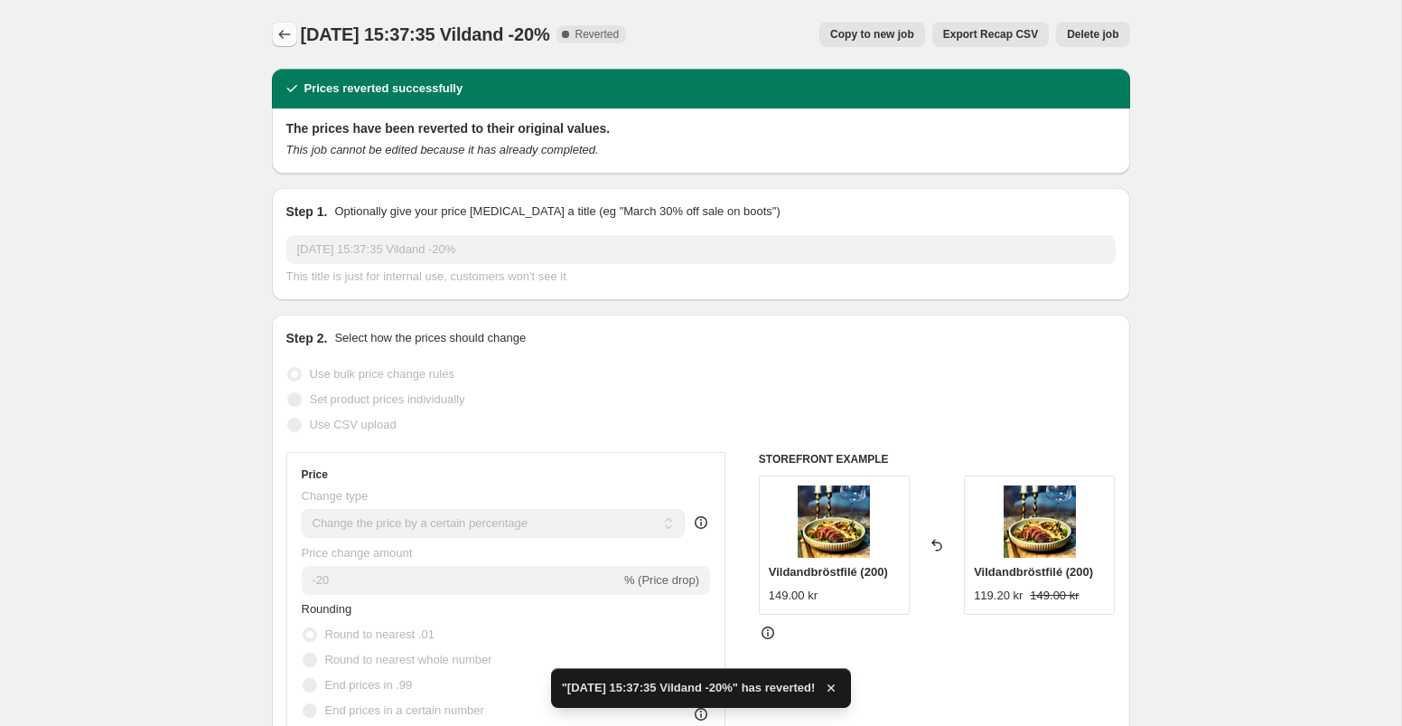
click at [281, 36] on icon "Price change jobs" at bounding box center [284, 34] width 12 height 9
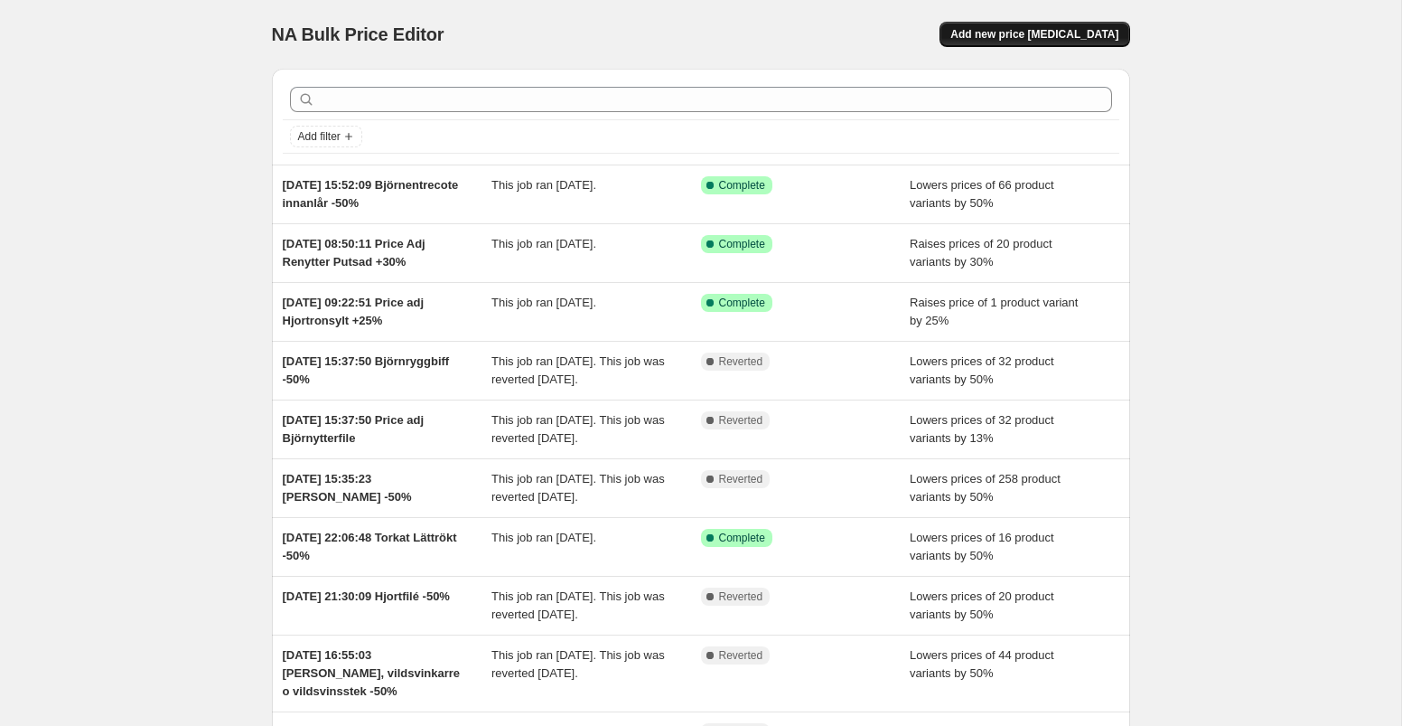
click at [1077, 28] on span "Add new price [MEDICAL_DATA]" at bounding box center [1034, 34] width 168 height 14
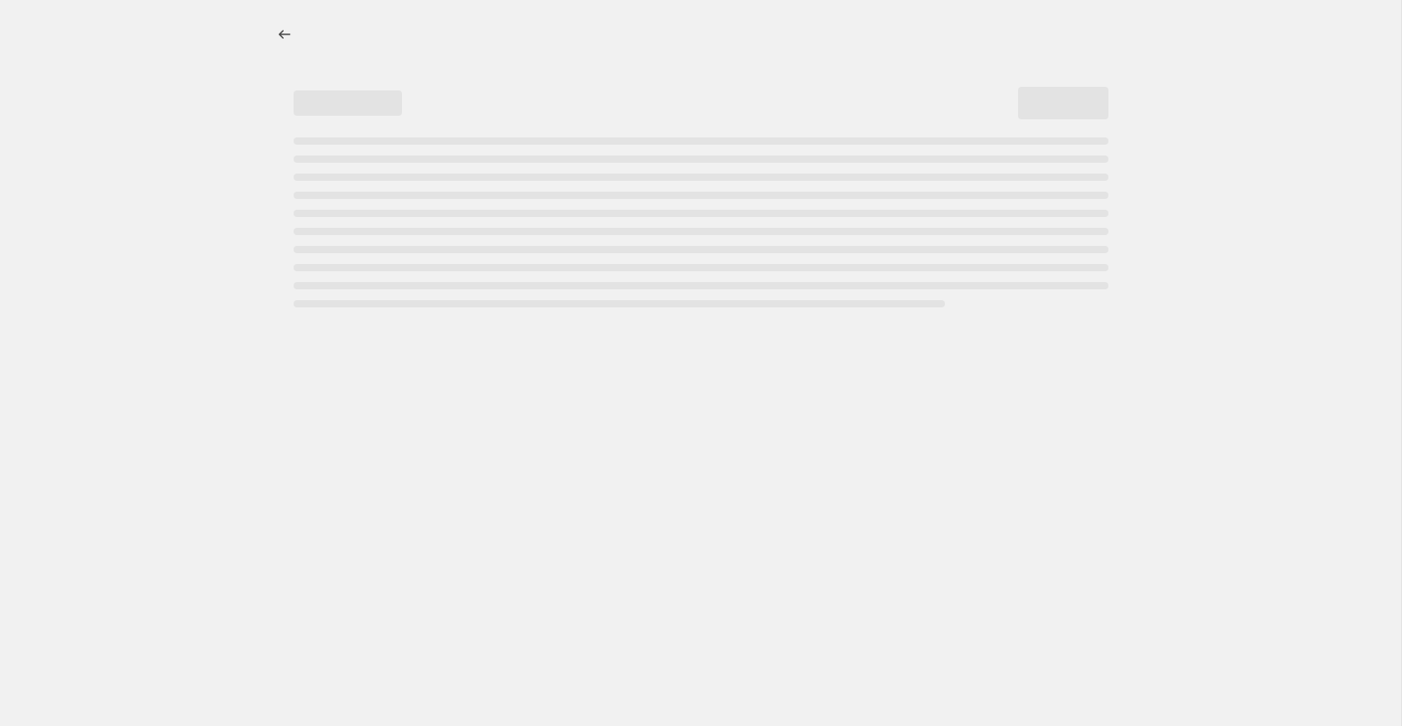
select select "percentage"
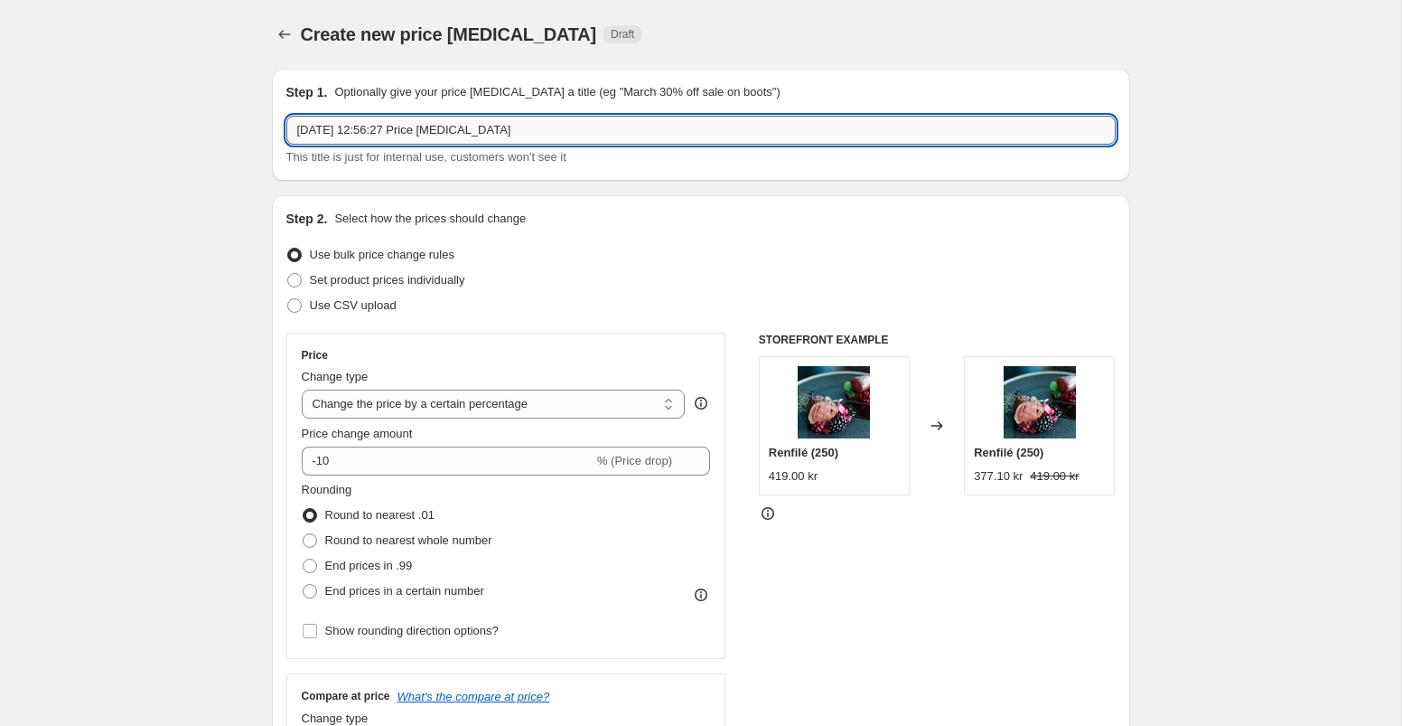
drag, startPoint x: 544, startPoint y: 135, endPoint x: 421, endPoint y: 136, distance: 122.9
click at [421, 136] on input "1 Sept 2025, 12:56:27 Price change job" at bounding box center [700, 130] width 829 height 29
type input "[DATE] 12:56:27 Älgytter Hel, Hjortrostbiff, Vildsvininnanlår, Fasan -20%"
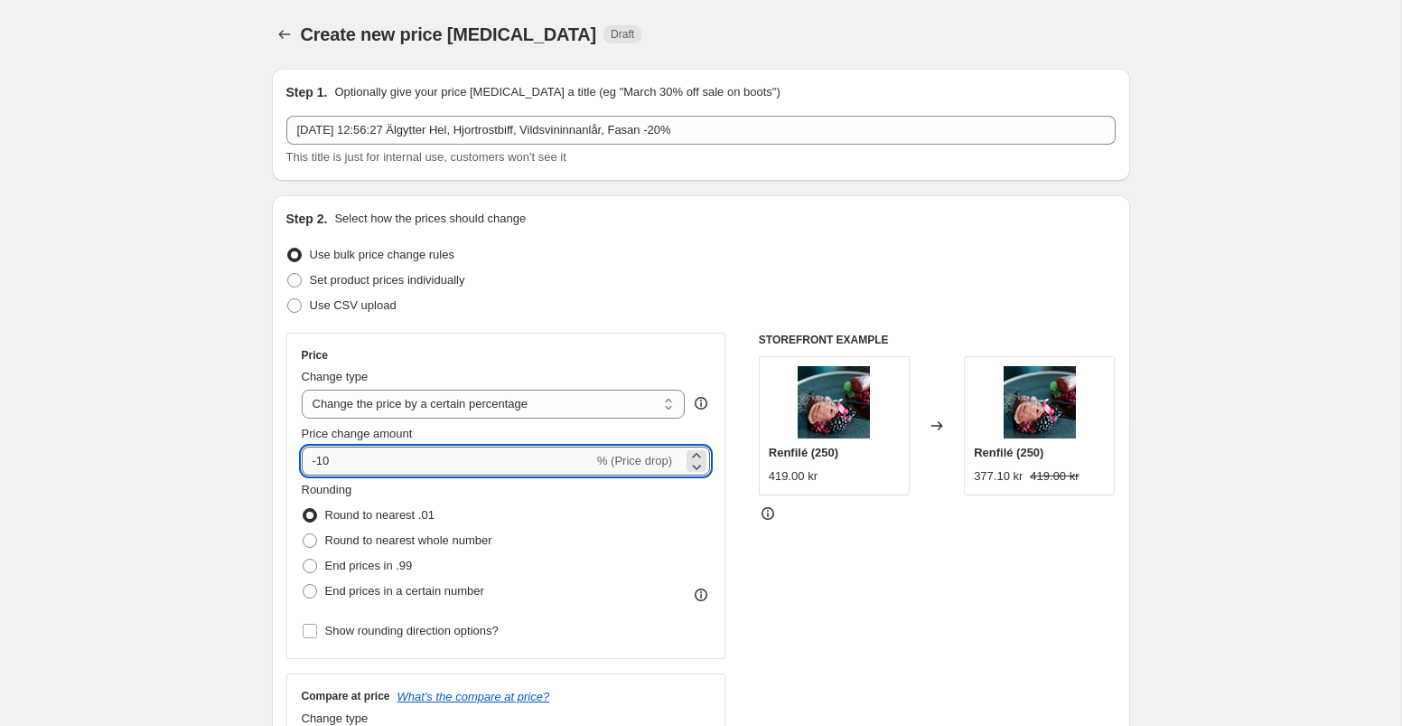
click at [350, 458] on input "-10" at bounding box center [448, 460] width 292 height 29
type input "-1"
type input "-20"
click at [729, 422] on div "Price Change type Change the price to a certain amount Change the price by a ce…" at bounding box center [700, 553] width 829 height 443
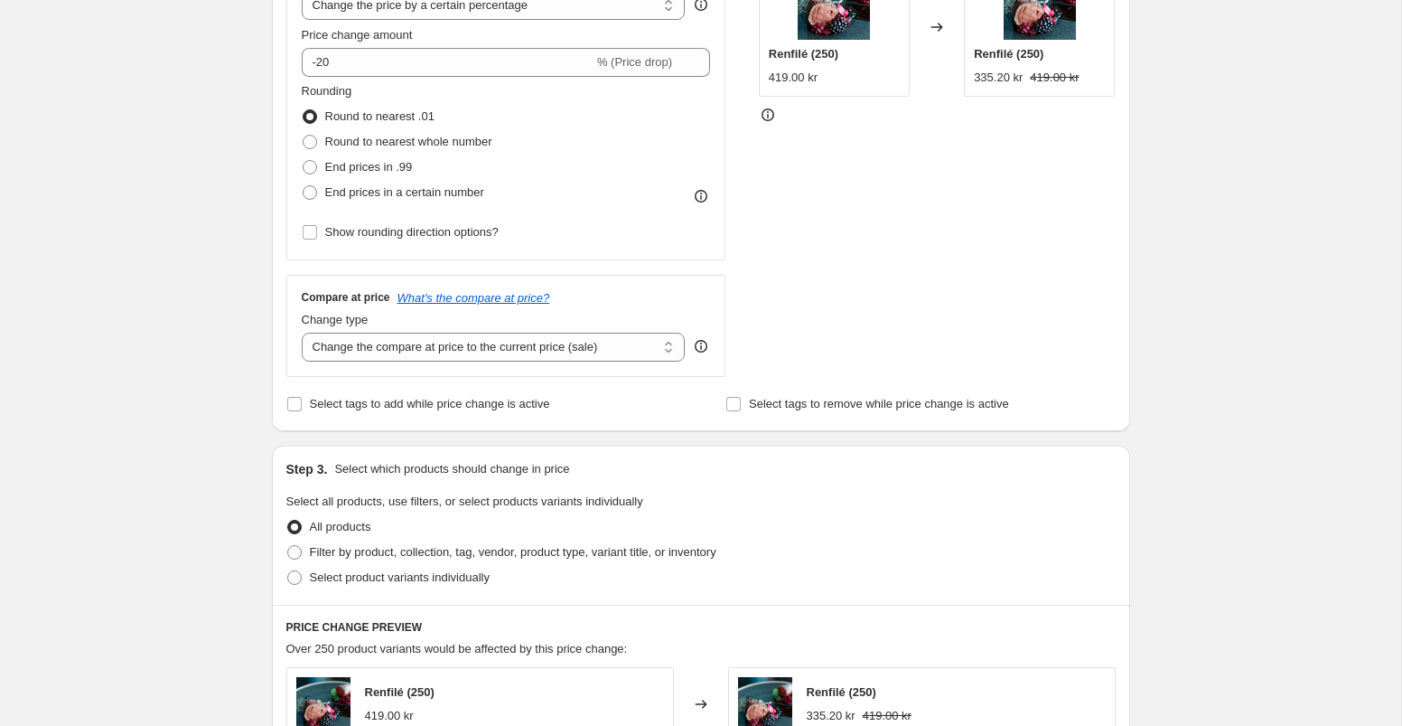
scroll to position [401, 0]
click at [294, 403] on input "Select tags to add while price change is active" at bounding box center [294, 401] width 14 height 14
checkbox input "true"
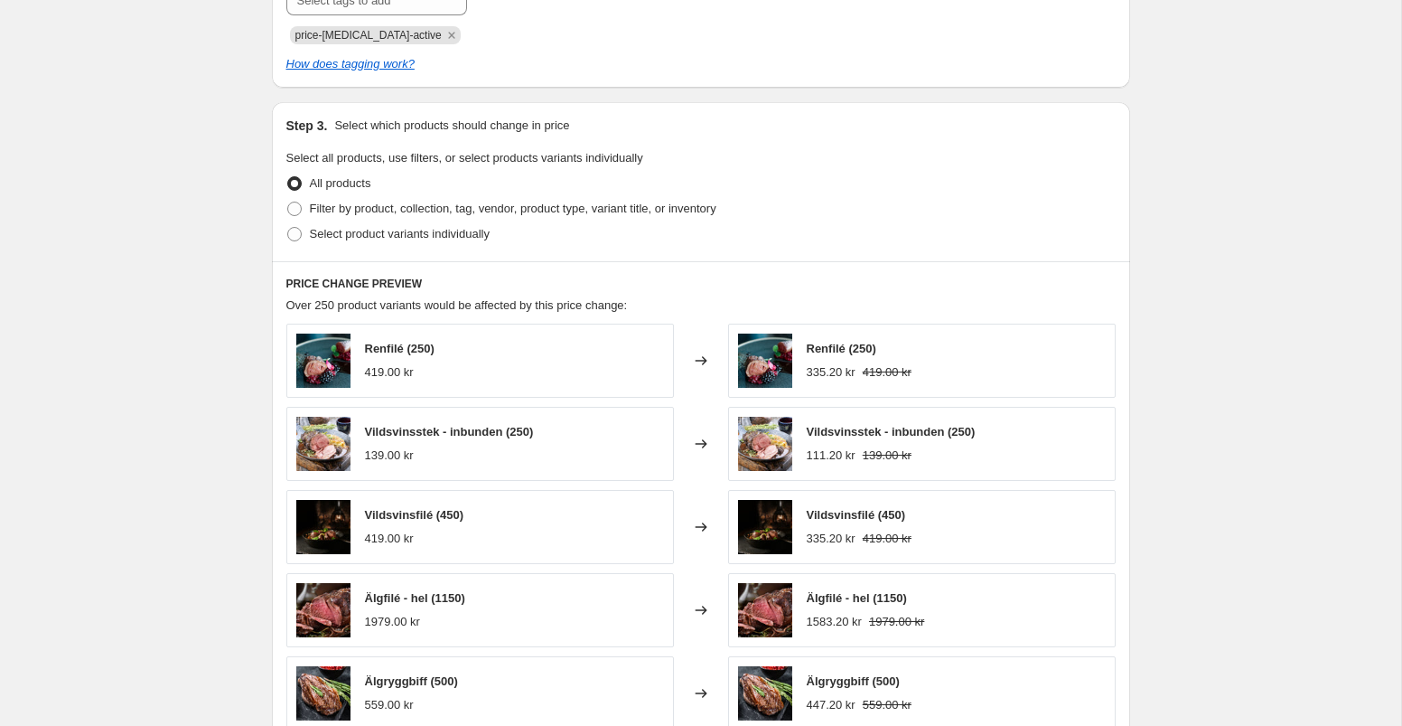
scroll to position [862, 0]
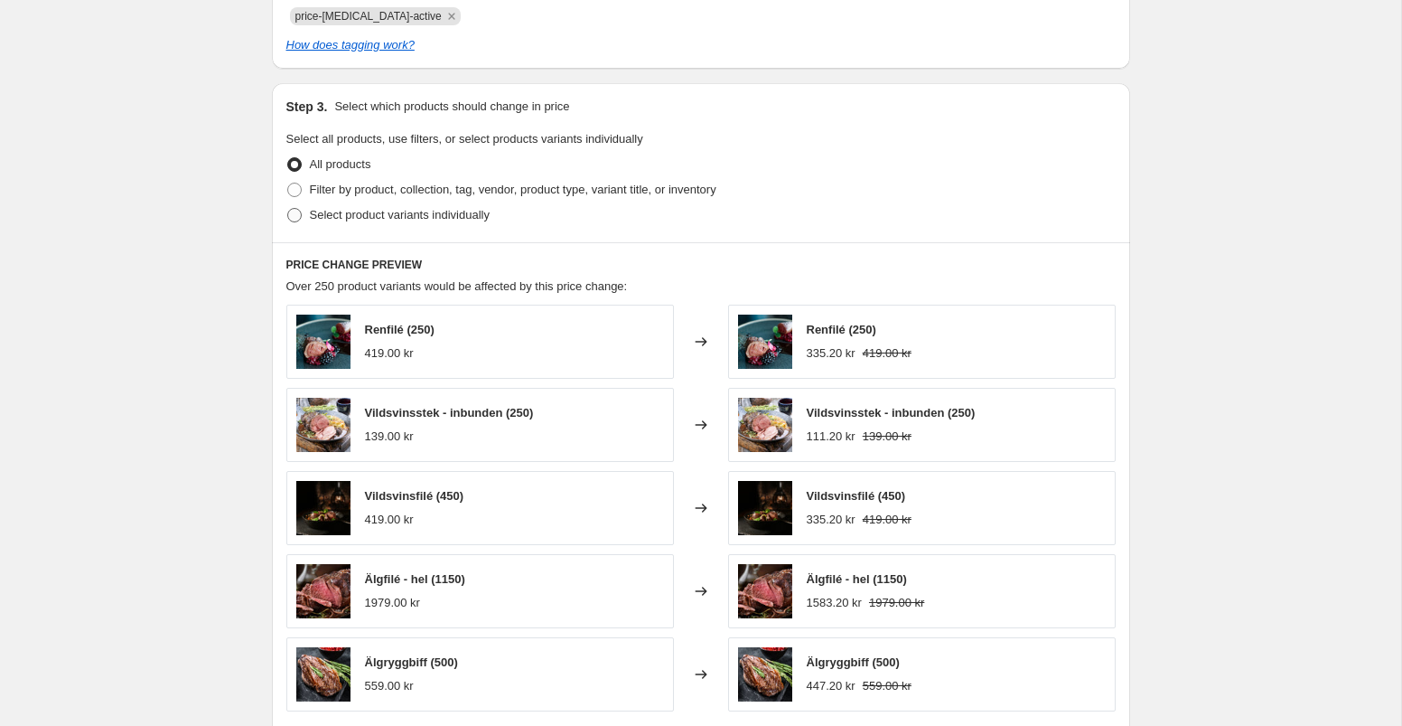
click at [294, 215] on span at bounding box center [294, 215] width 14 height 14
click at [288, 209] on input "Select product variants individually" at bounding box center [287, 208] width 1 height 1
radio input "true"
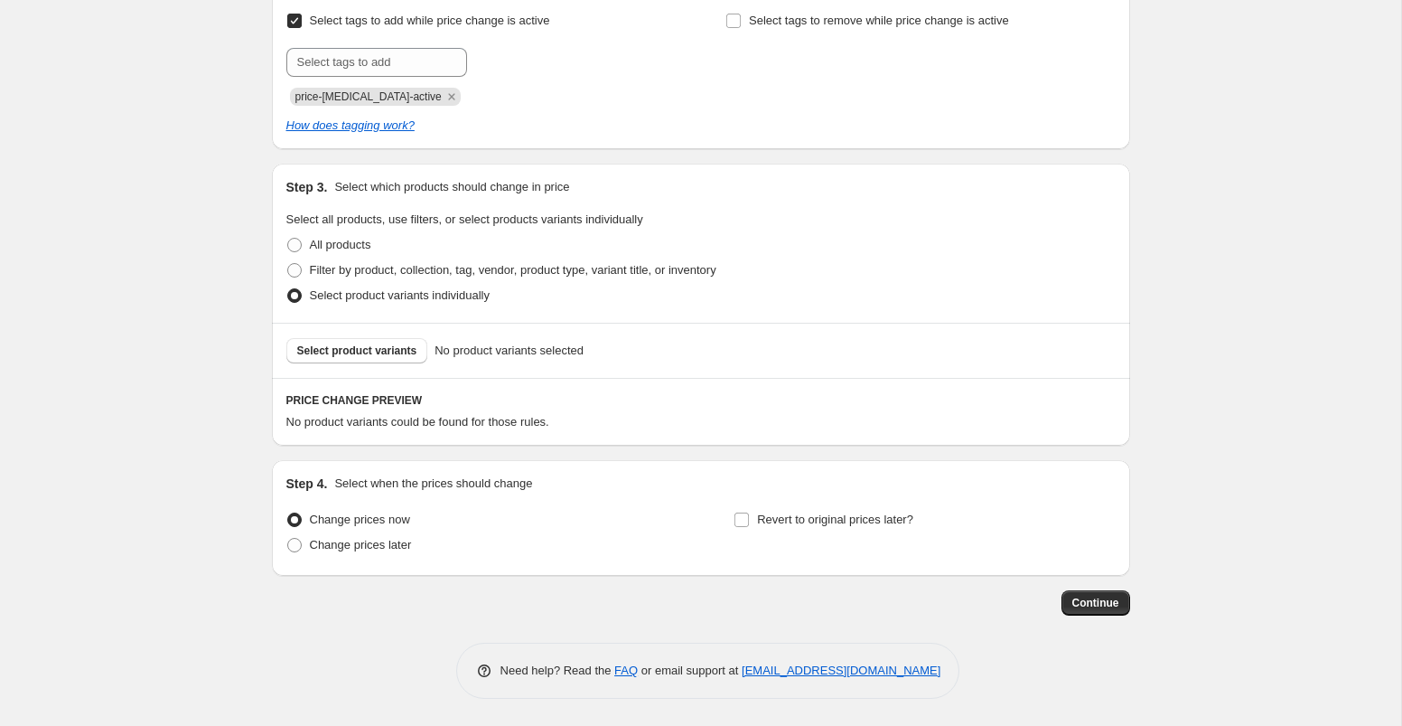
scroll to position [782, 0]
click at [368, 350] on span "Select product variants" at bounding box center [357, 350] width 120 height 14
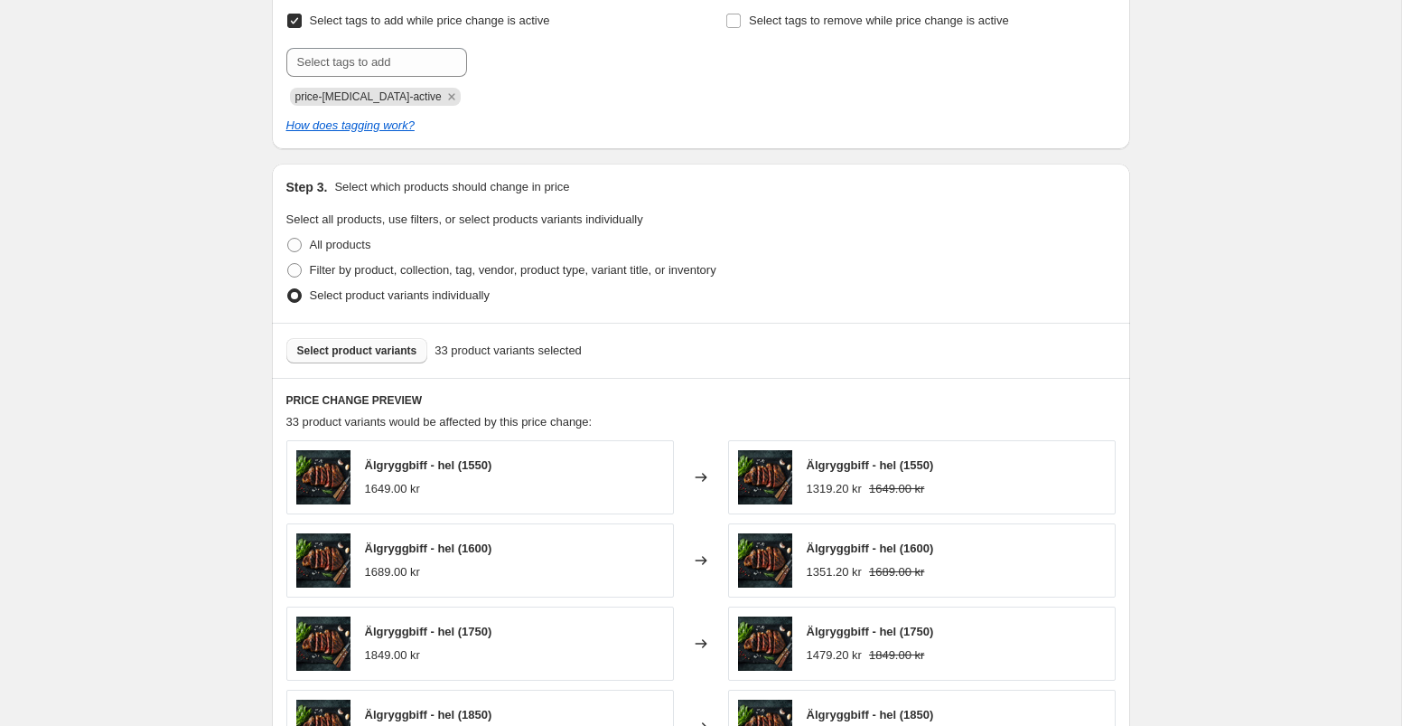
click at [402, 350] on span "Select product variants" at bounding box center [357, 350] width 120 height 14
click at [385, 352] on span "Select product variants" at bounding box center [357, 350] width 120 height 14
click at [371, 349] on span "Select product variants" at bounding box center [357, 350] width 120 height 14
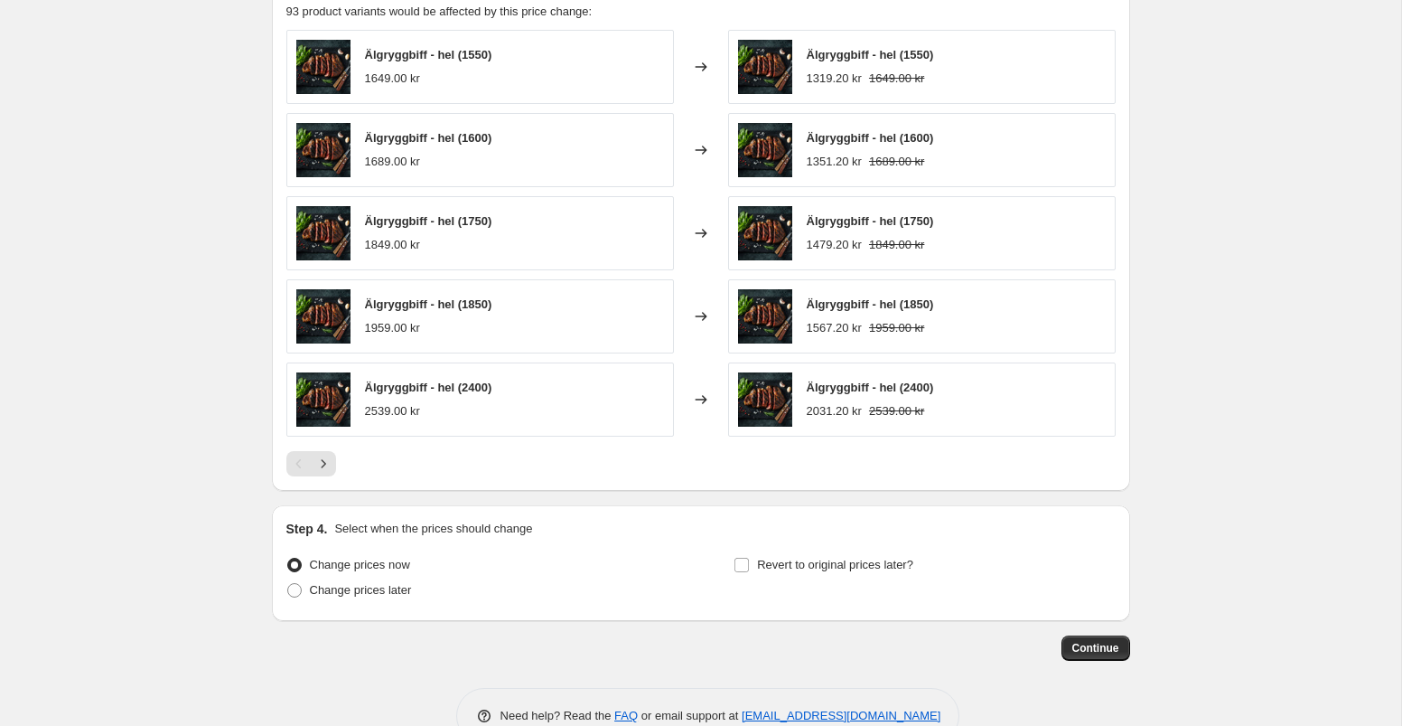
scroll to position [1237, 0]
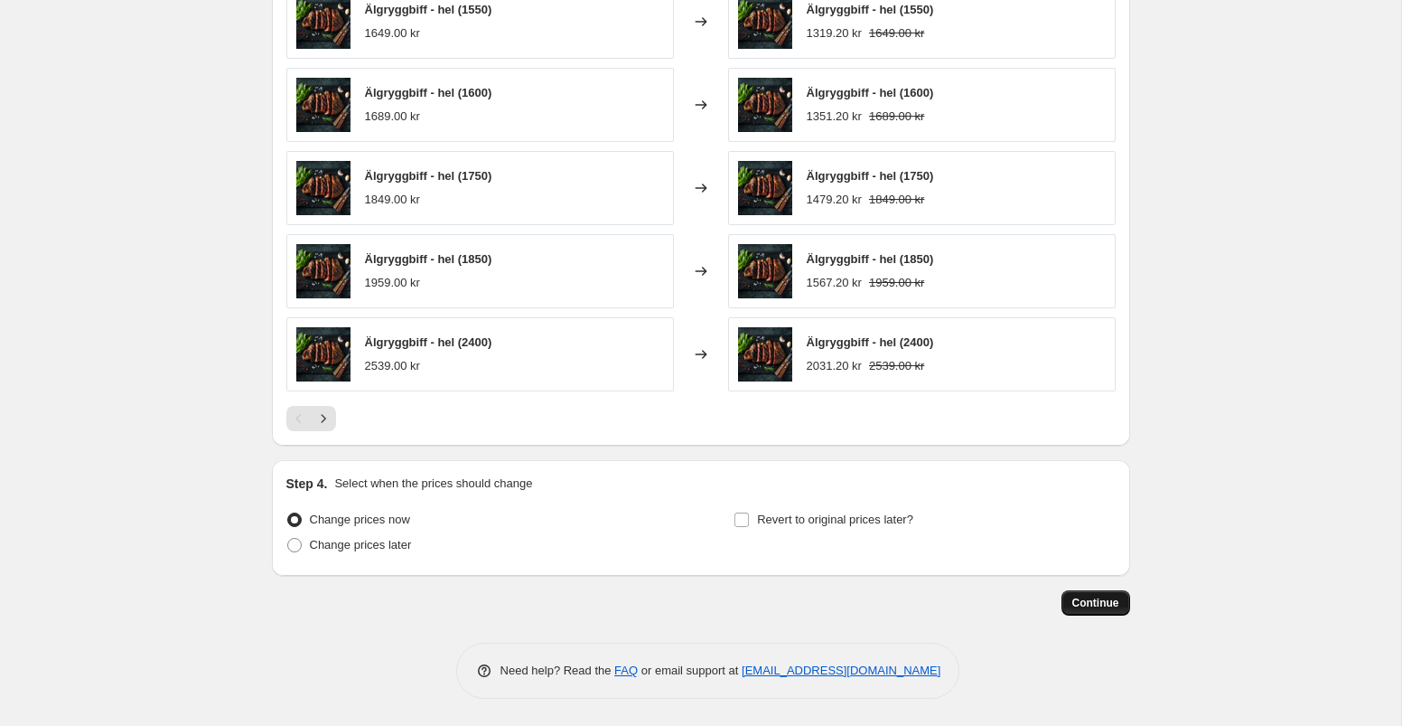
click at [1095, 605] on span "Continue" at bounding box center [1095, 602] width 47 height 14
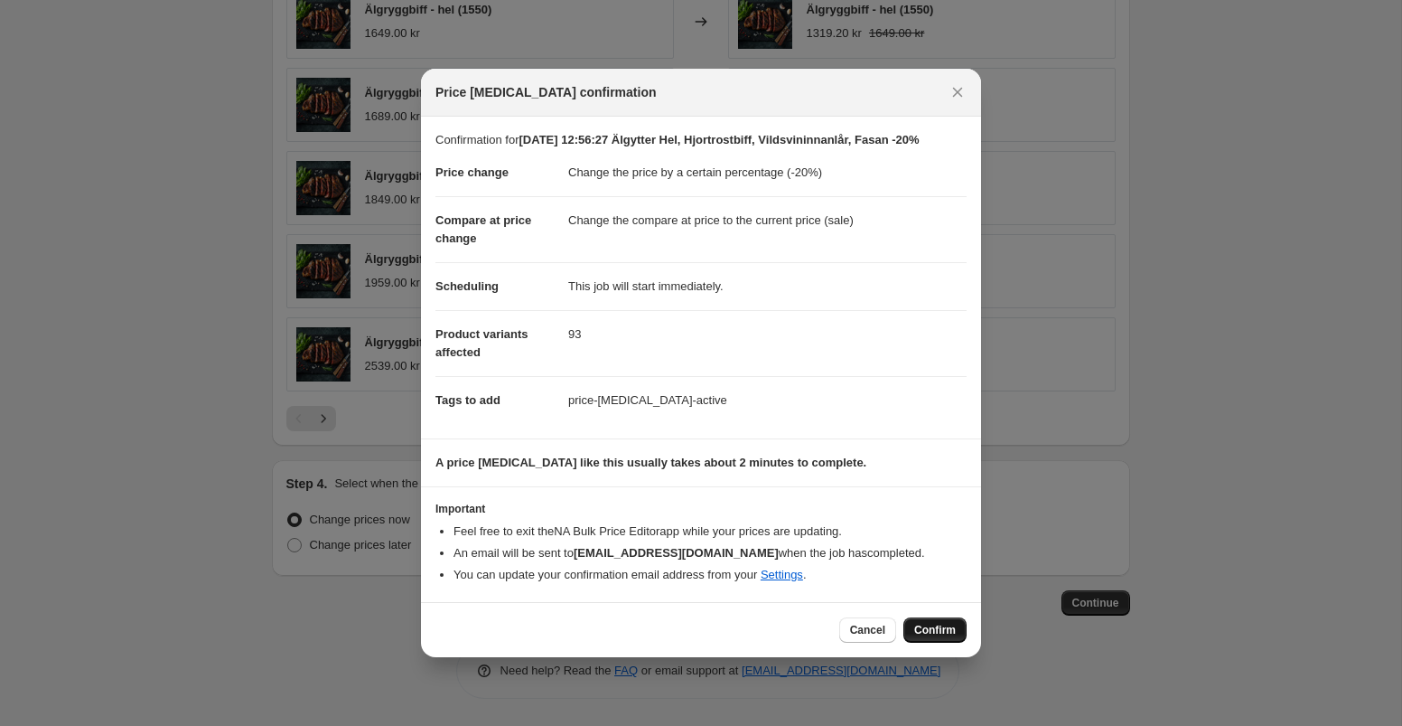
click at [942, 636] on span "Confirm" at bounding box center [935, 630] width 42 height 14
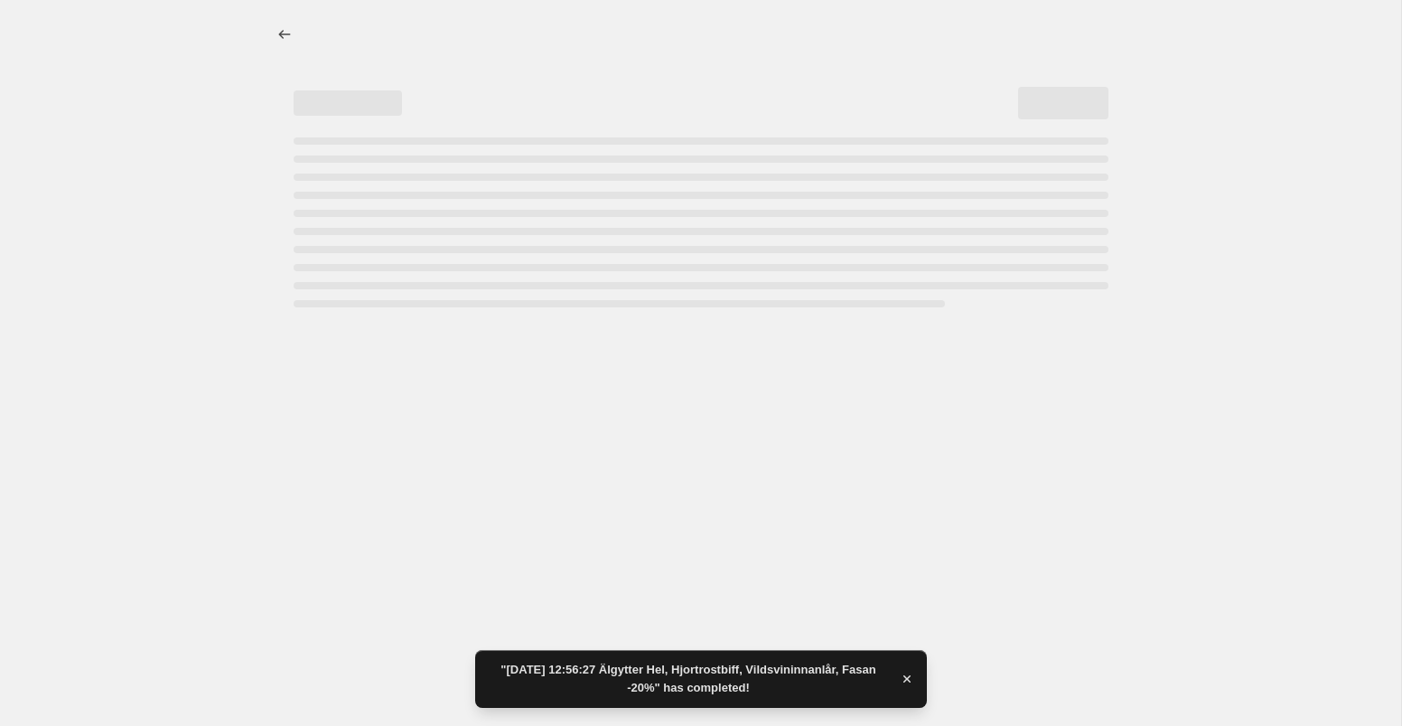
select select "percentage"
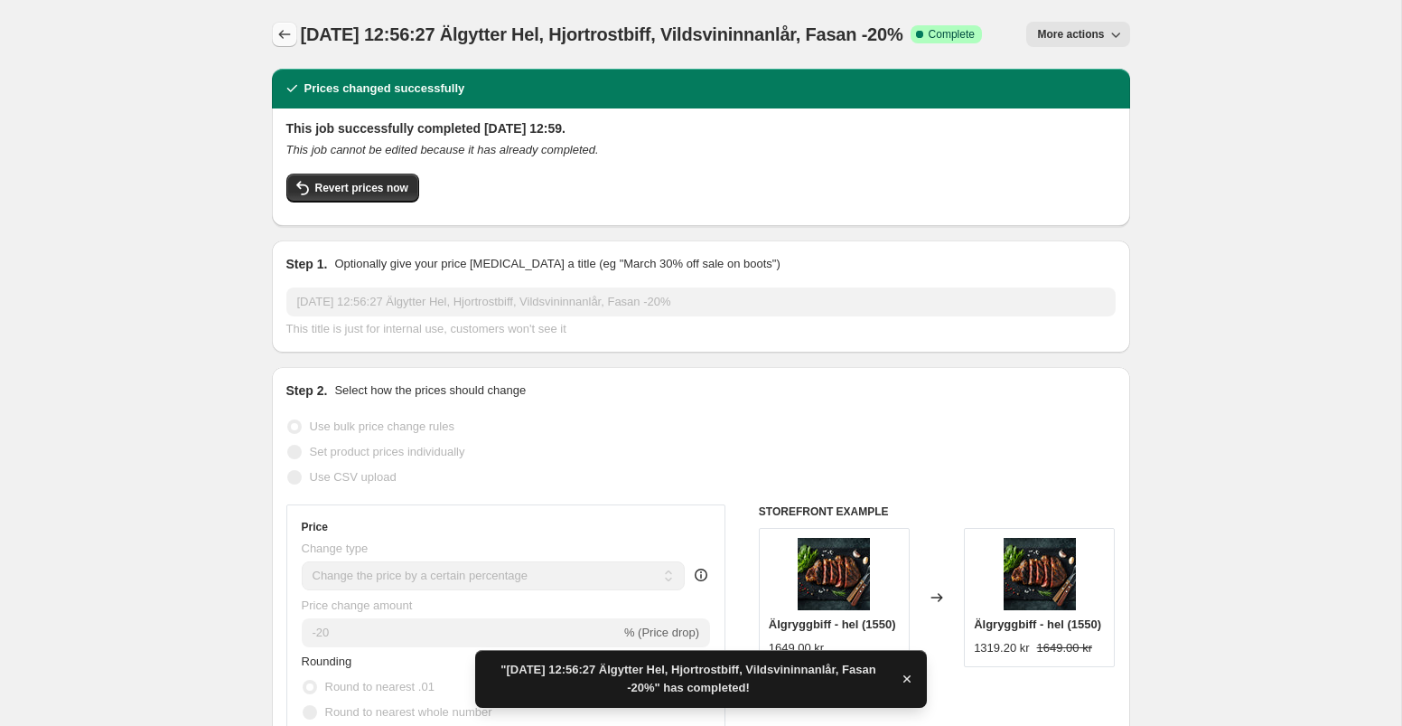
click at [280, 37] on icon "Price change jobs" at bounding box center [284, 34] width 12 height 9
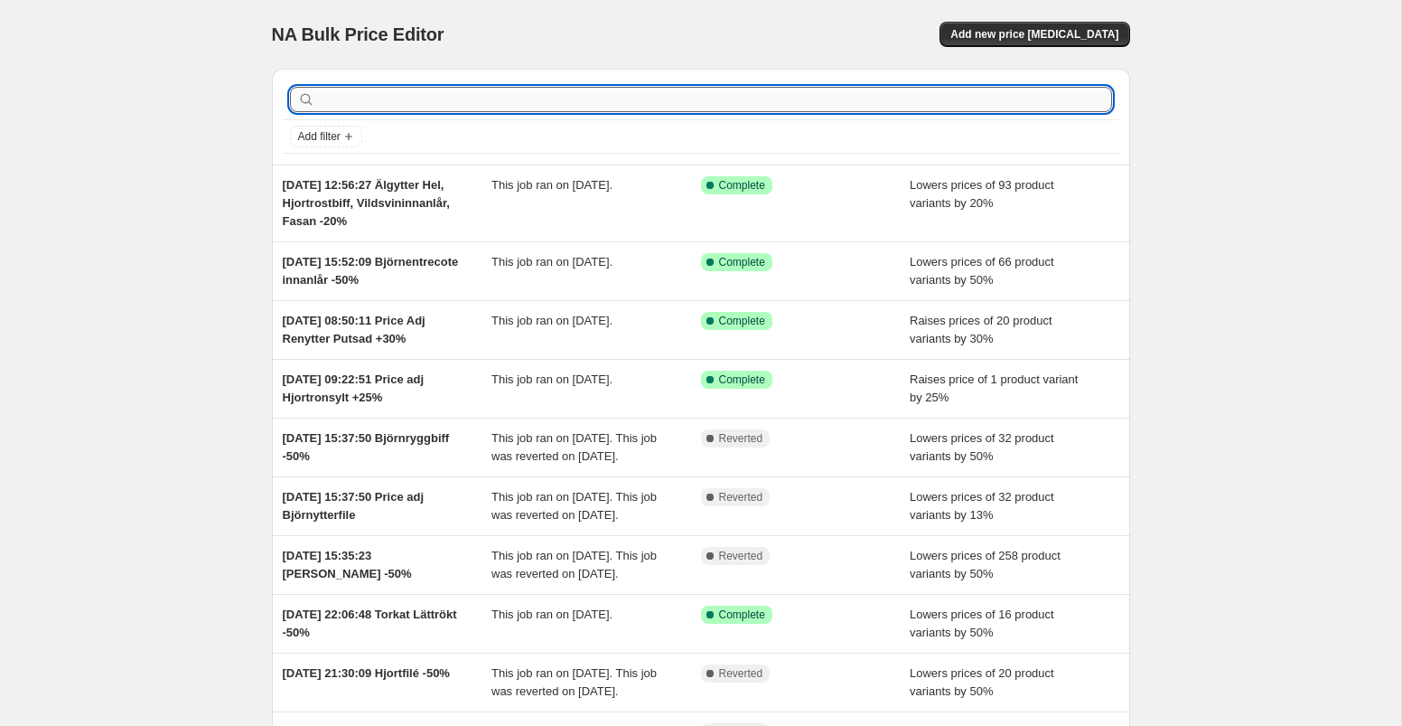
click at [422, 96] on input "text" at bounding box center [715, 99] width 793 height 25
type input "racks"
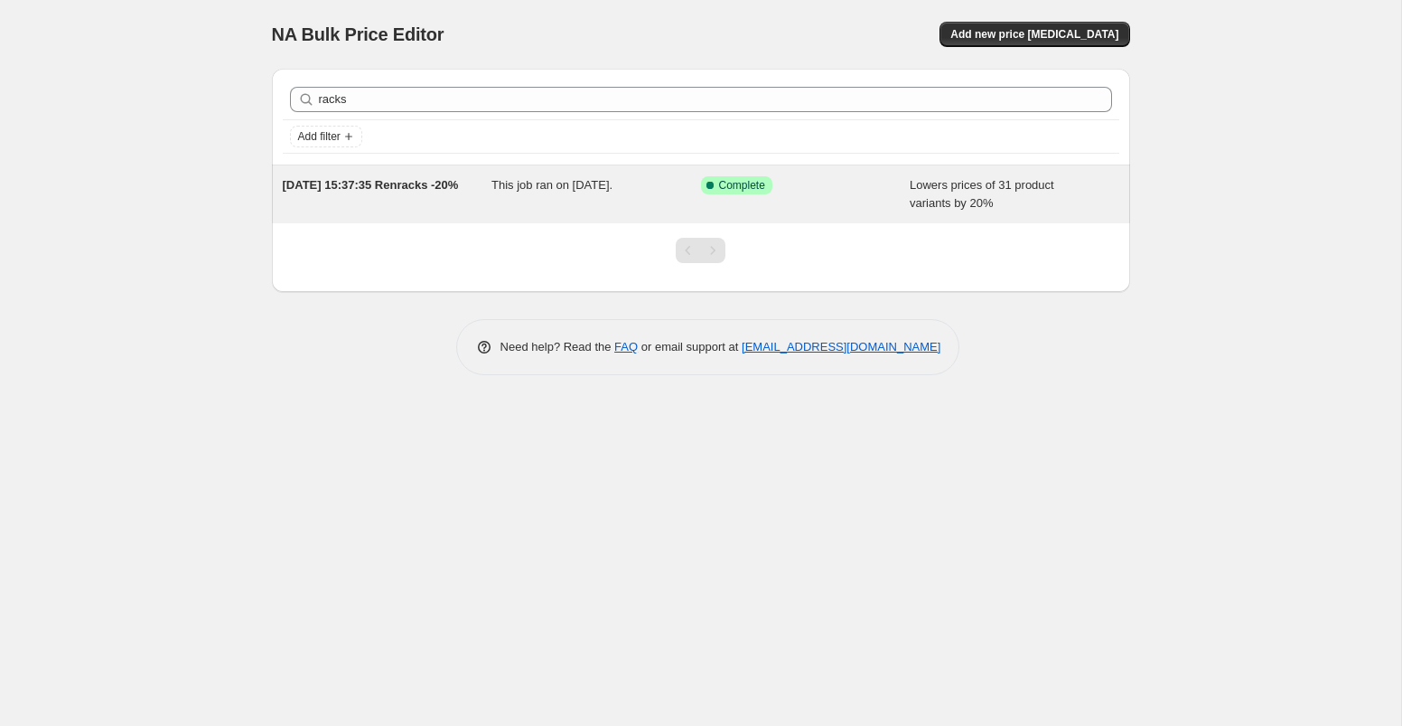
click at [613, 191] on span "This job ran on [DATE]." at bounding box center [552, 185] width 121 height 14
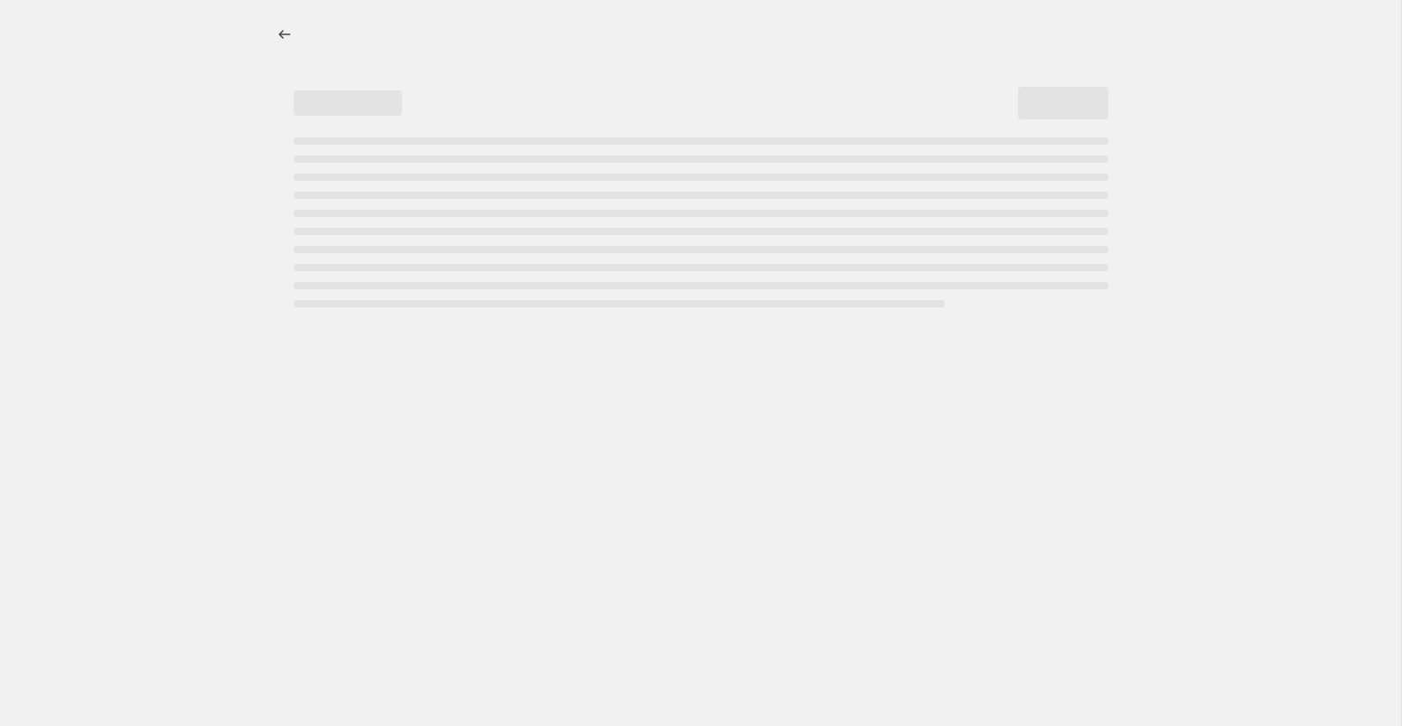
select select "percentage"
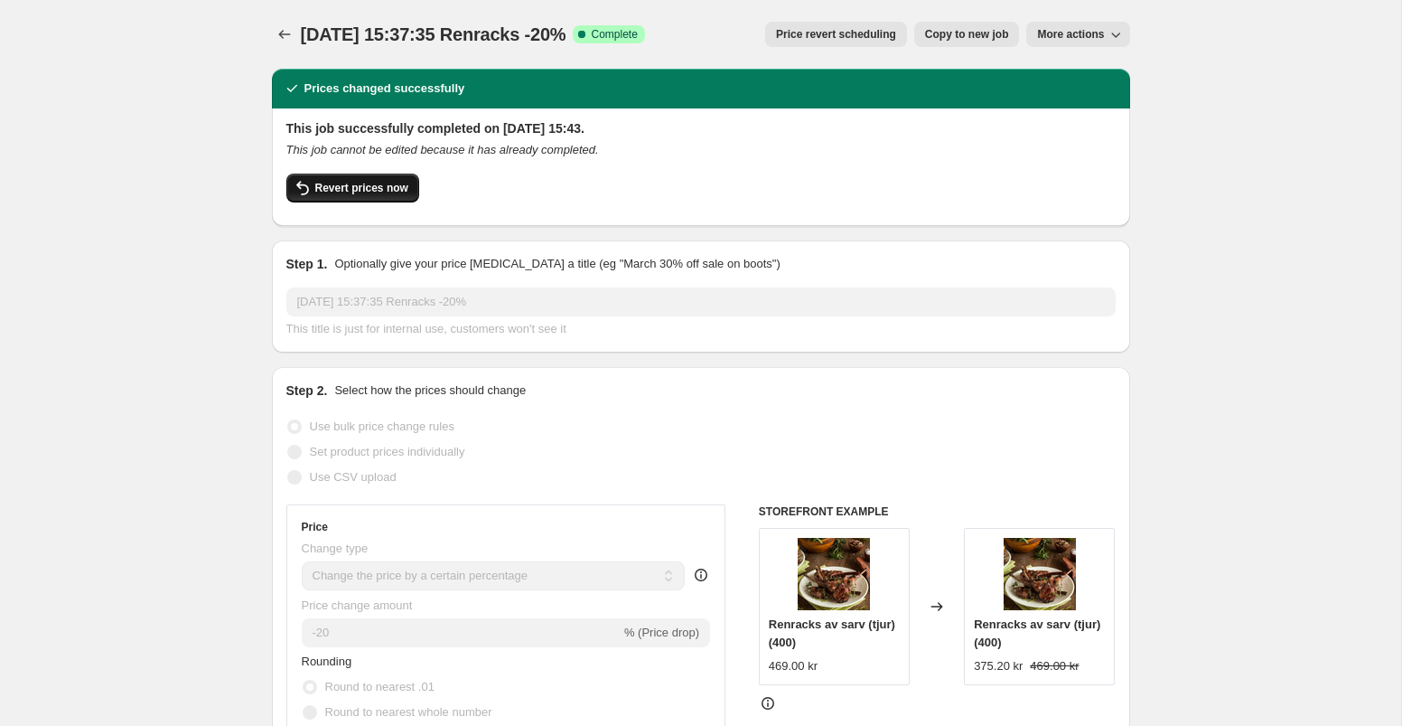
click at [366, 190] on span "Revert prices now" at bounding box center [361, 188] width 93 height 14
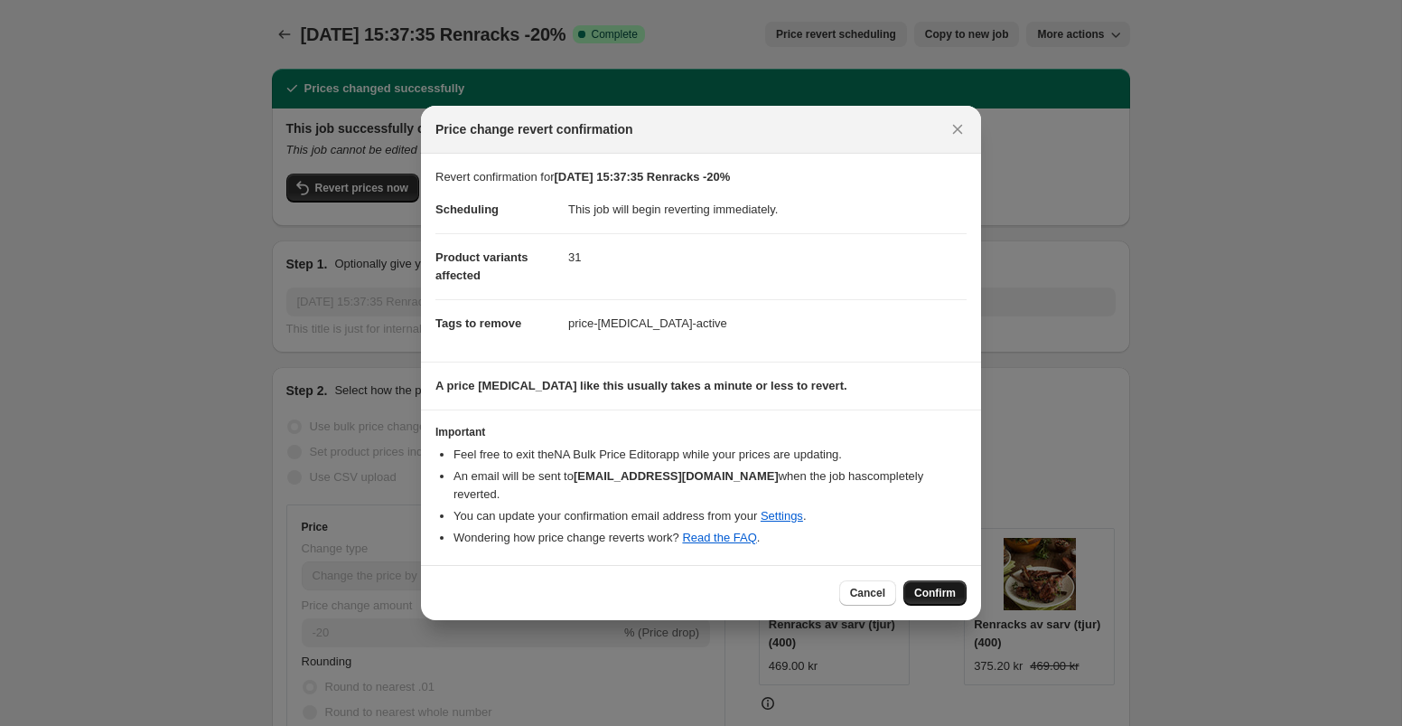
click at [941, 591] on button "Confirm" at bounding box center [935, 592] width 63 height 25
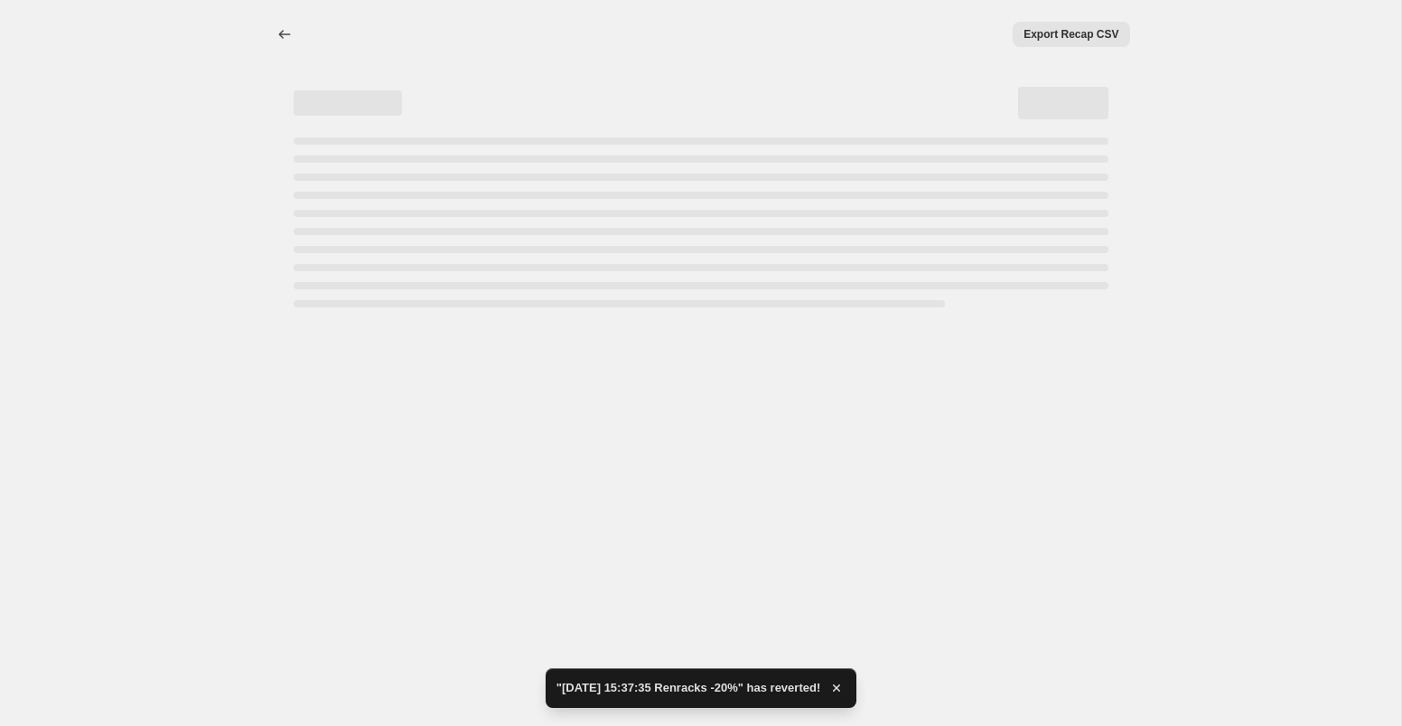
select select "percentage"
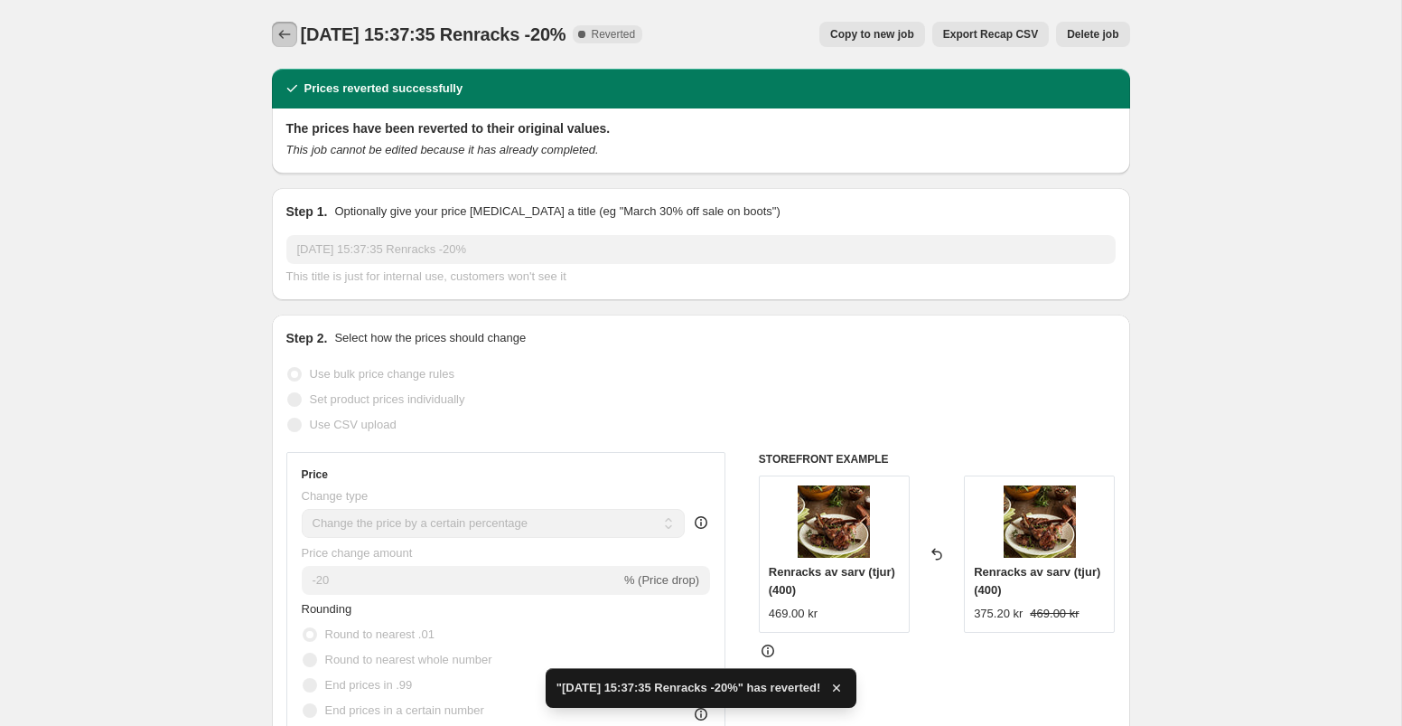
click at [280, 26] on icon "Price change jobs" at bounding box center [285, 34] width 18 height 18
